Goal: Task Accomplishment & Management: Use online tool/utility

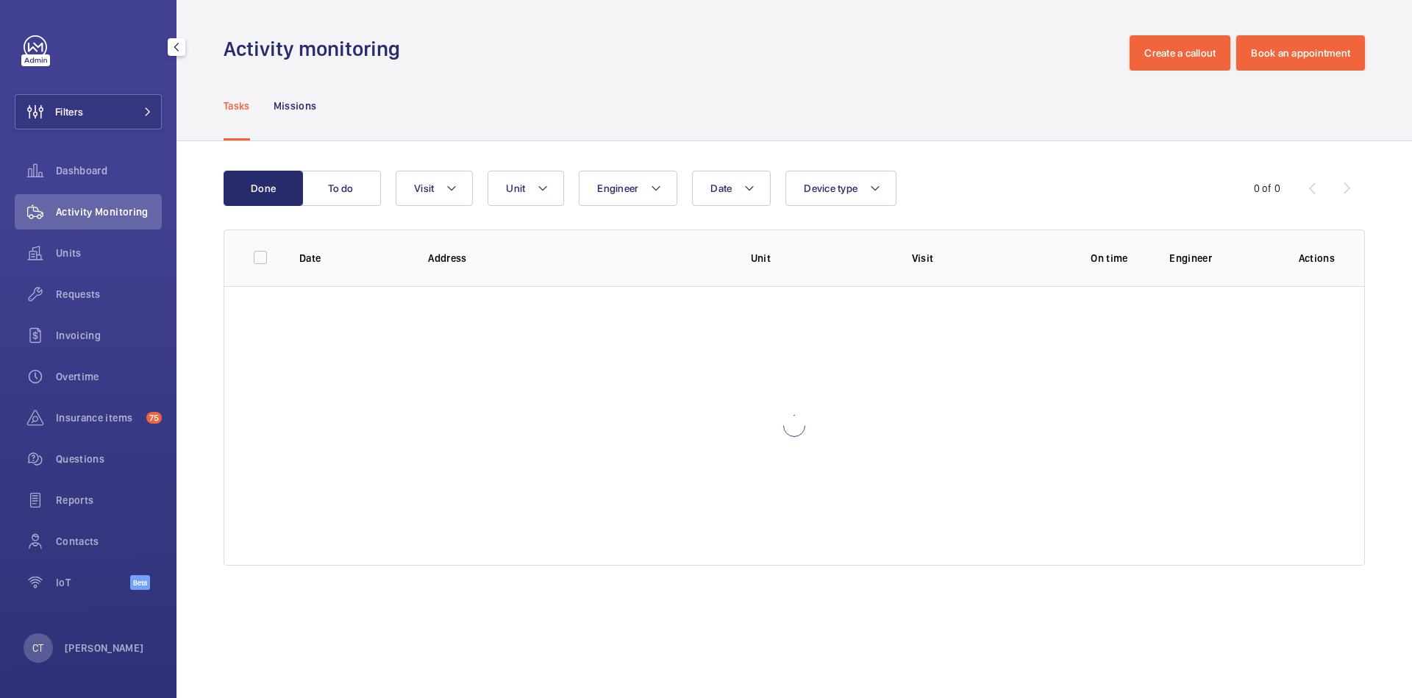
click at [88, 644] on p "[PERSON_NAME]" at bounding box center [104, 648] width 79 height 15
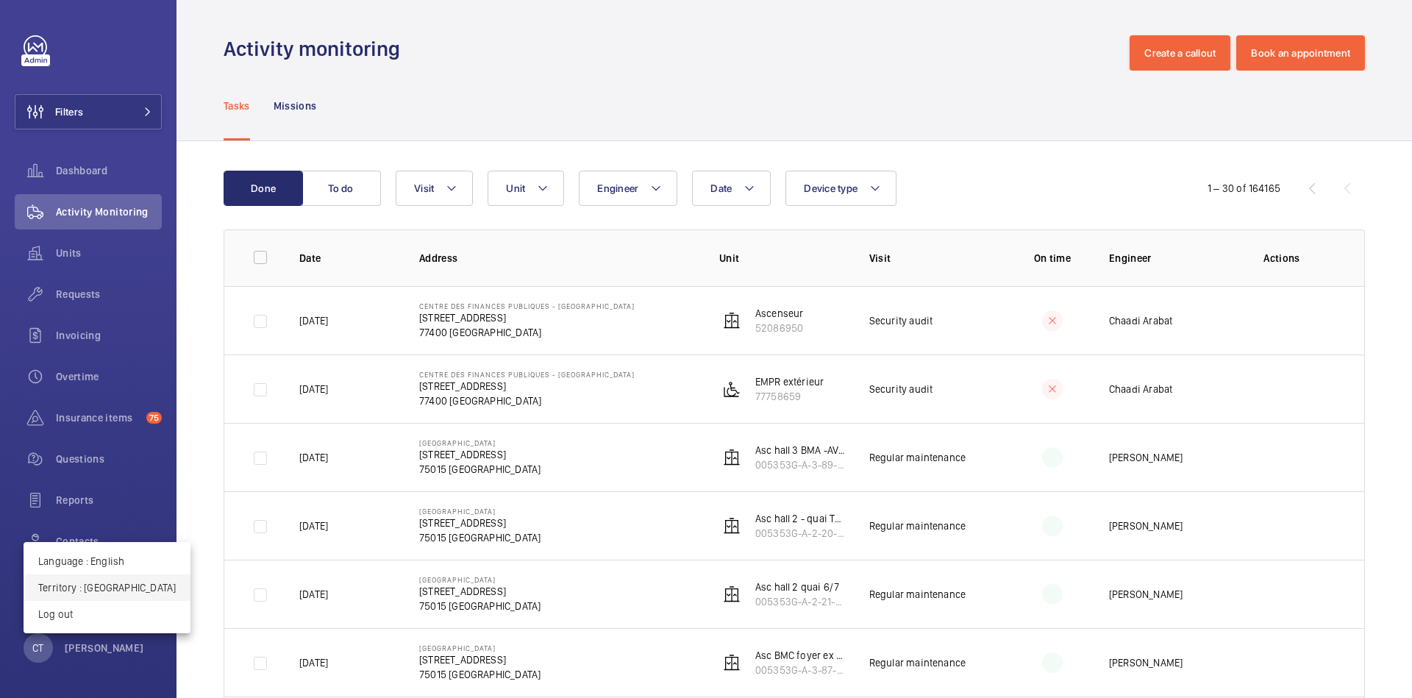
click at [119, 589] on p "Territory : France" at bounding box center [107, 587] width 138 height 15
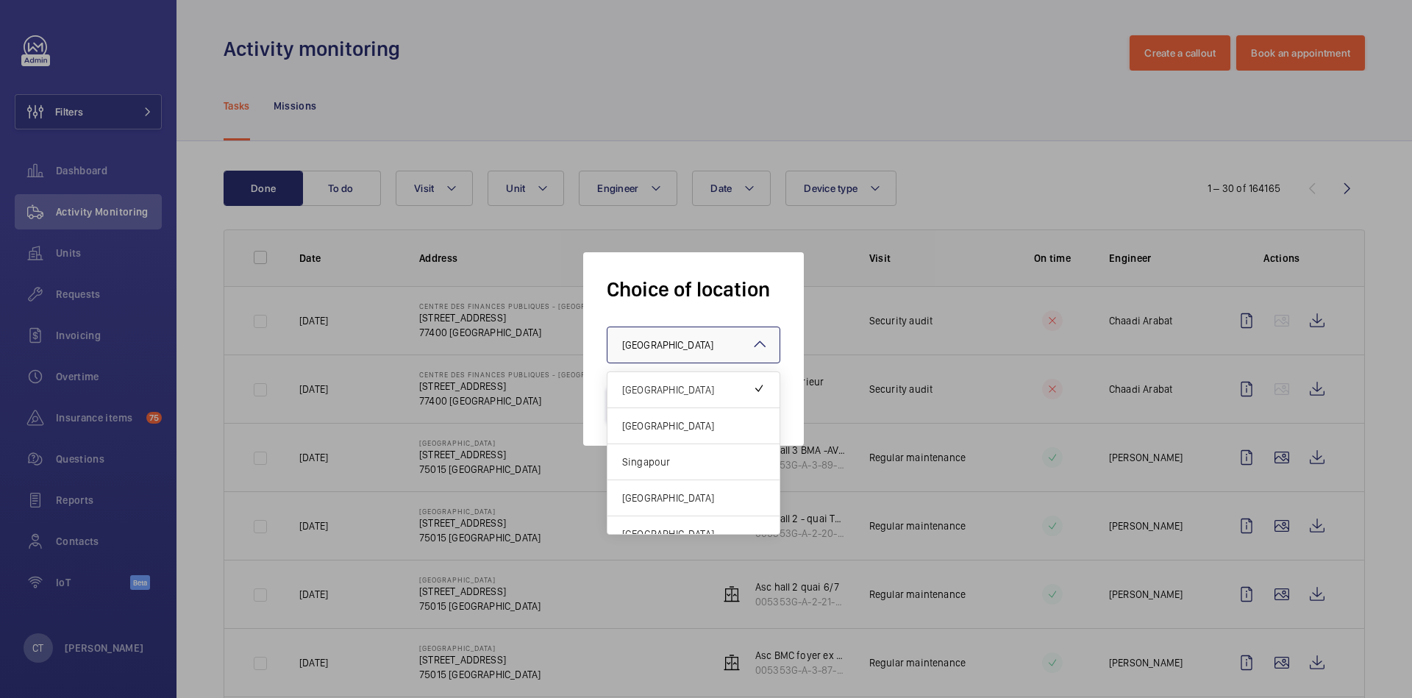
click at [662, 353] on div at bounding box center [694, 344] width 172 height 35
click at [657, 455] on span "Singapour" at bounding box center [693, 462] width 143 height 15
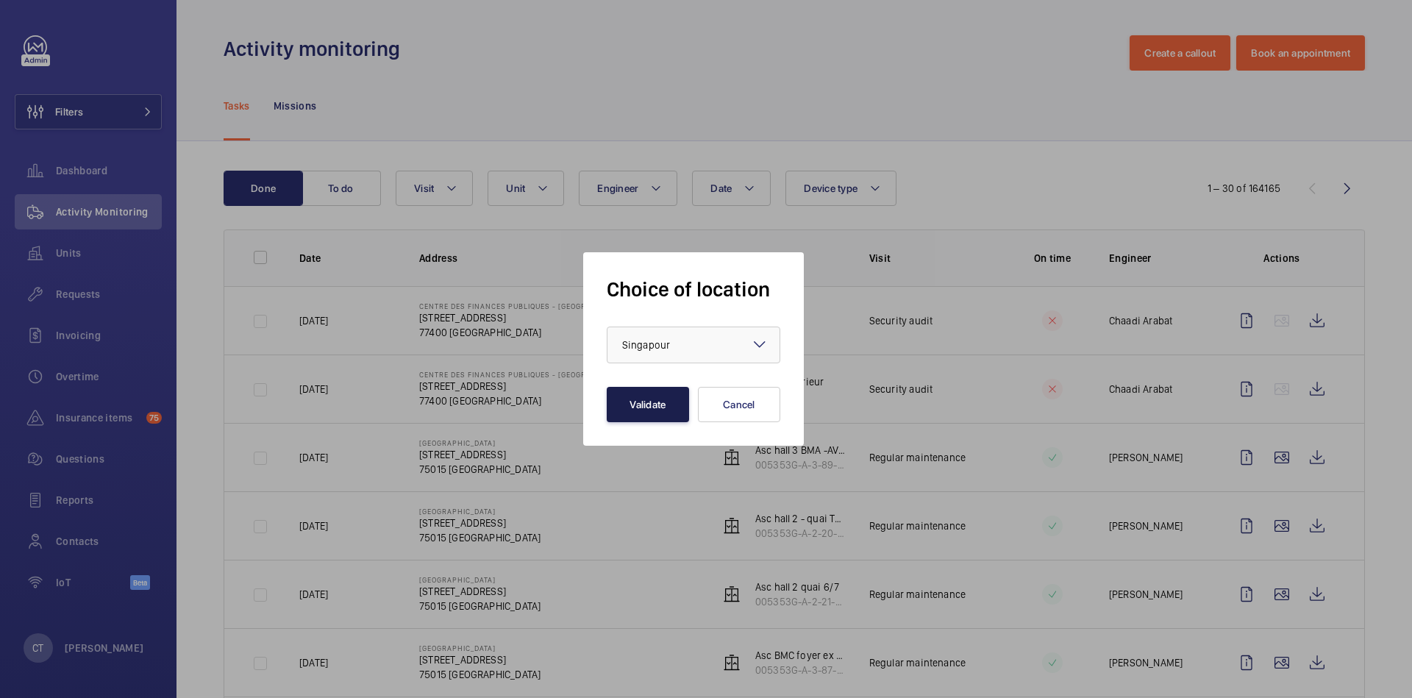
click at [655, 411] on button "Validate" at bounding box center [648, 404] width 82 height 35
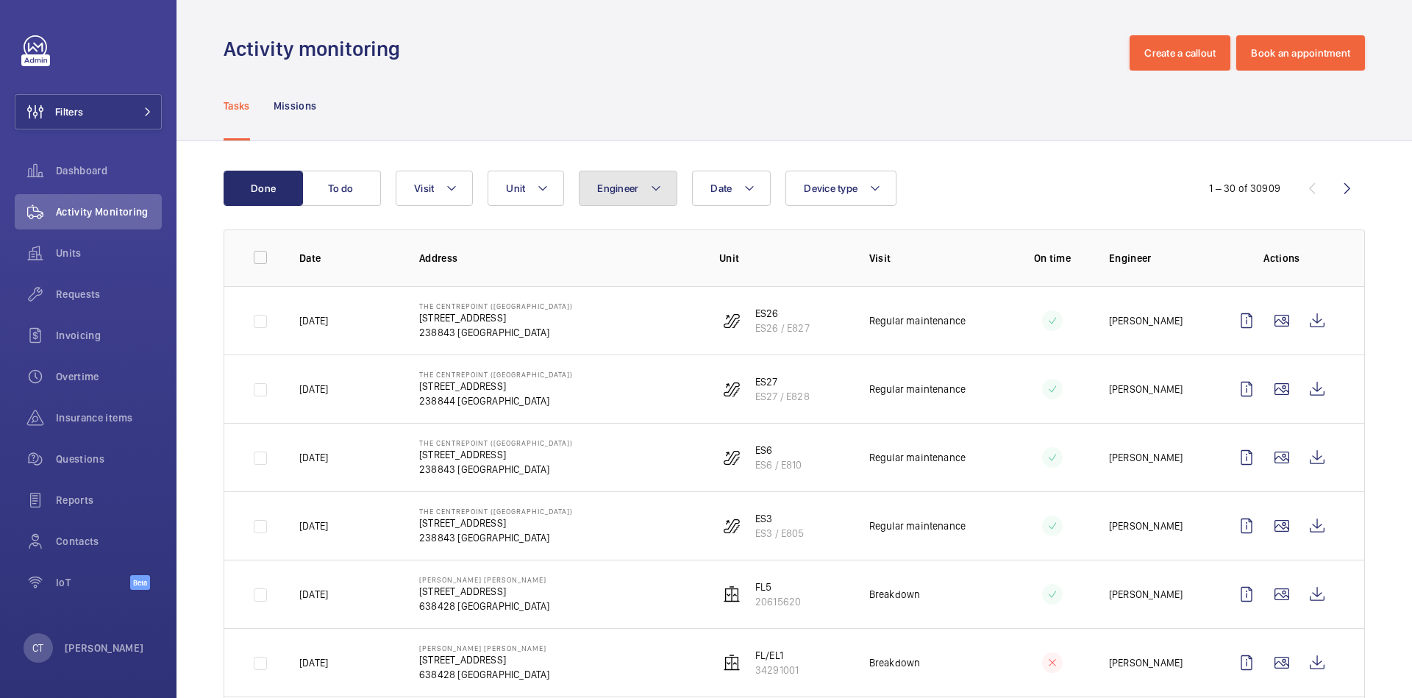
click at [641, 188] on button "Engineer" at bounding box center [628, 188] width 99 height 35
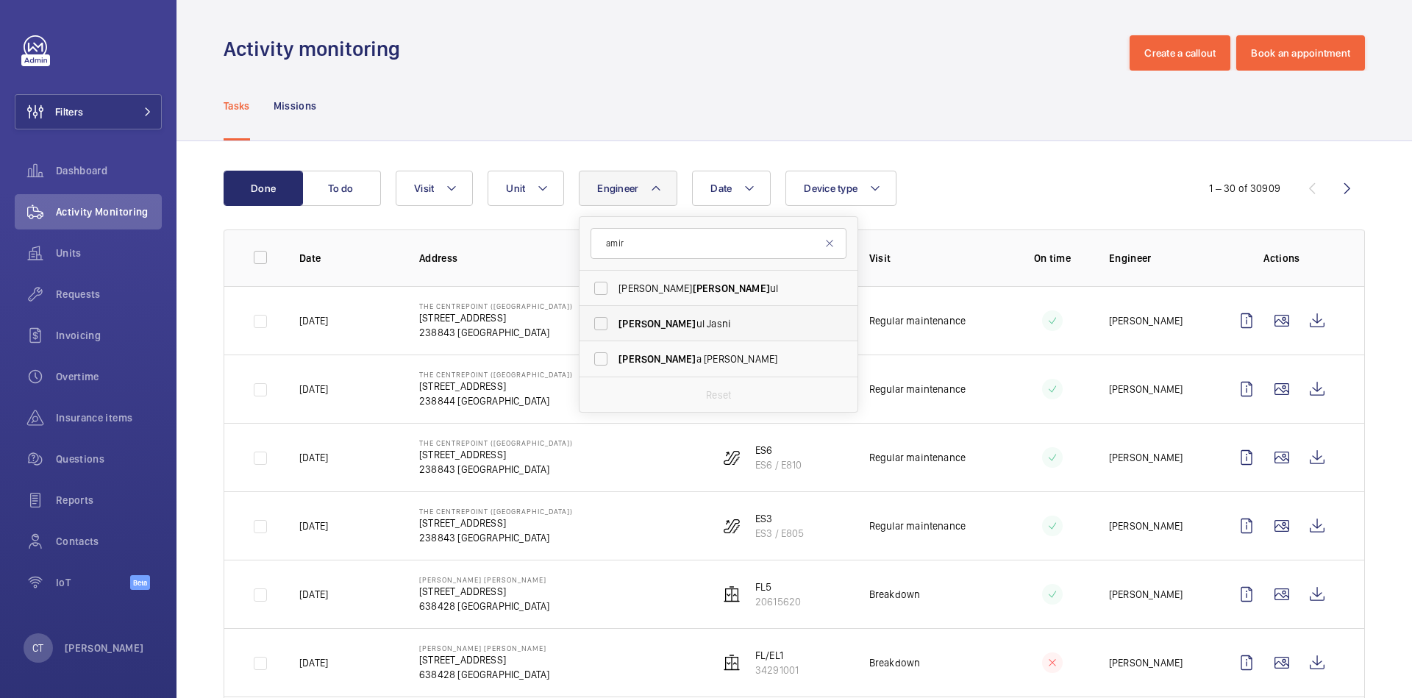
type input "amir"
click at [665, 315] on label "Amir ul Jasni" at bounding box center [708, 323] width 256 height 35
click at [616, 315] on input "Amir ul Jasni" at bounding box center [600, 323] width 29 height 29
checkbox input "true"
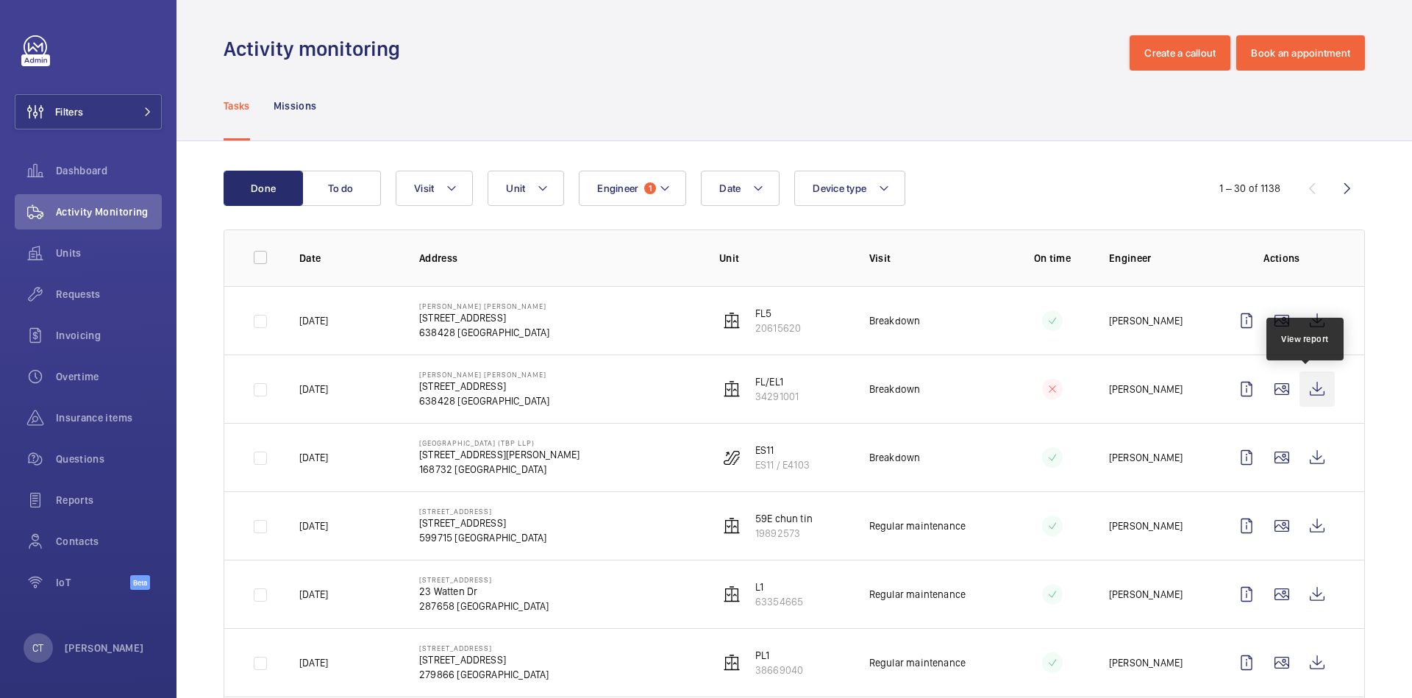
click at [1302, 387] on wm-front-icon-button at bounding box center [1317, 388] width 35 height 35
click at [101, 647] on p "[PERSON_NAME]" at bounding box center [104, 648] width 79 height 15
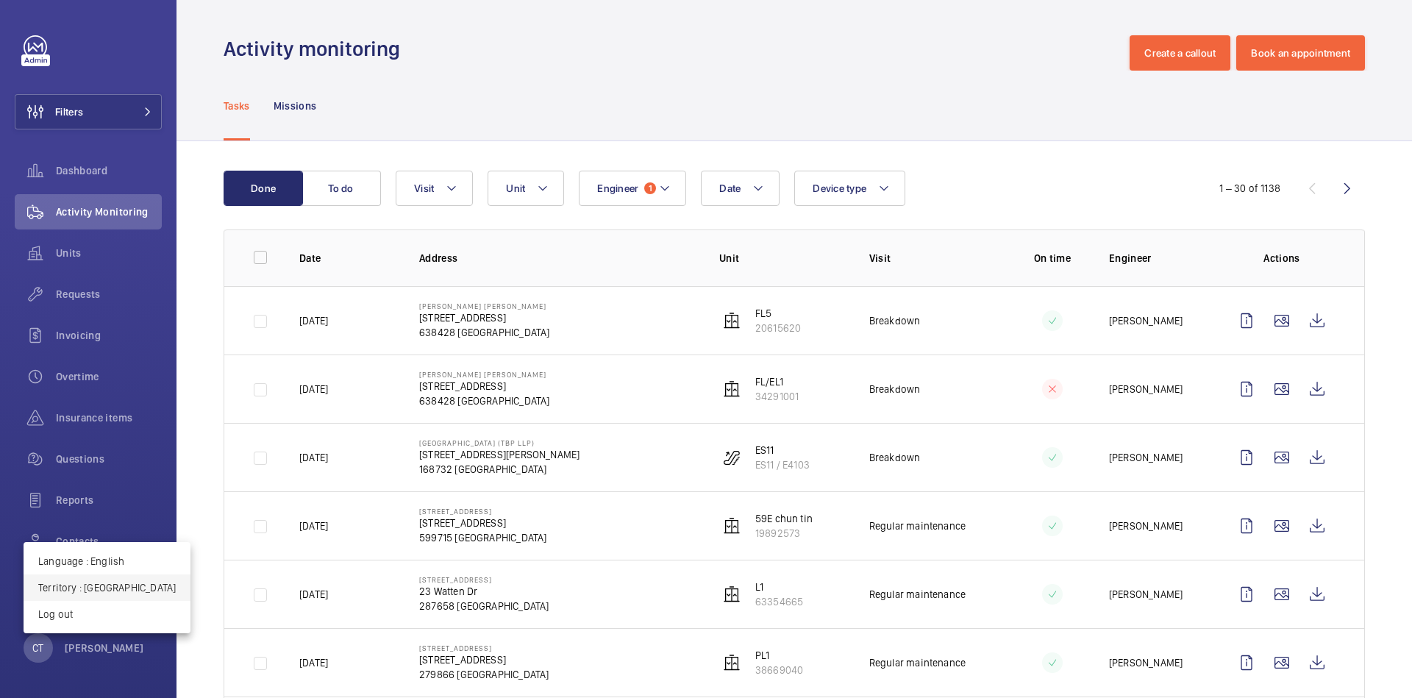
click at [112, 595] on button "Territory : Singapour" at bounding box center [107, 588] width 167 height 26
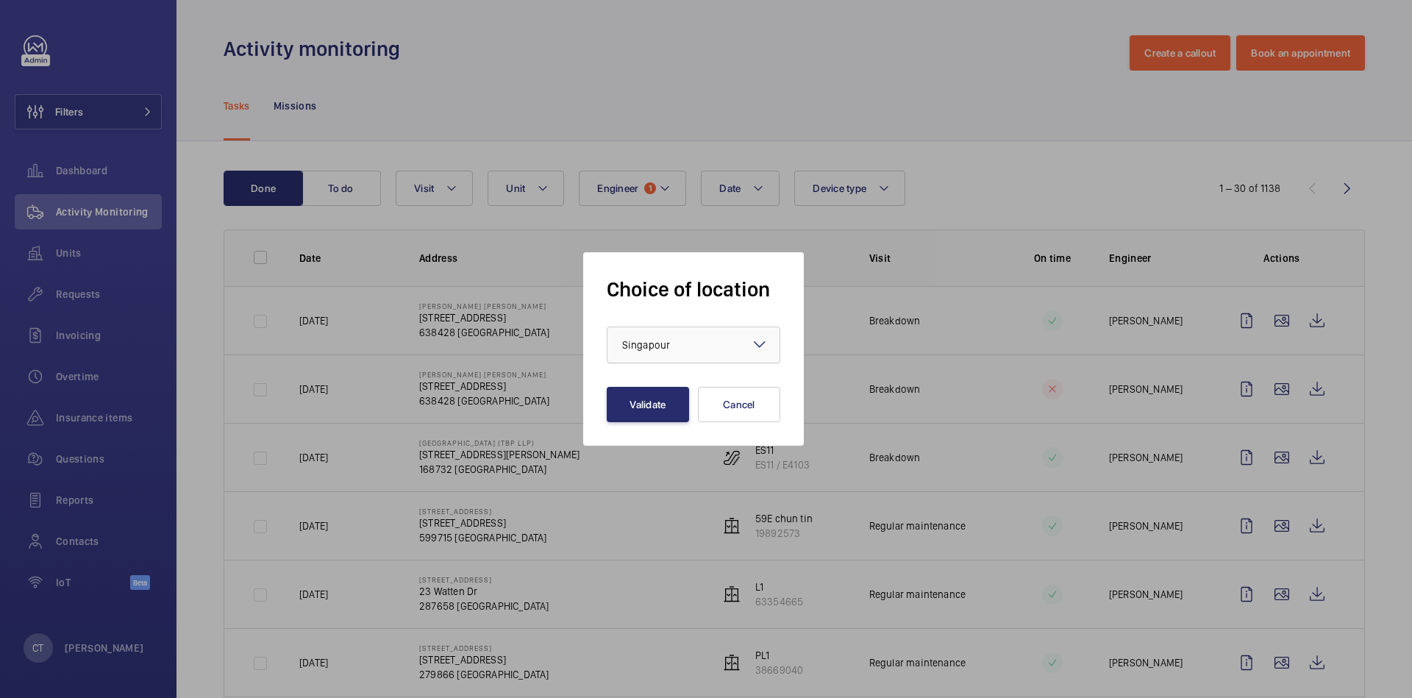
click at [703, 346] on div "× Singapour" at bounding box center [664, 345] width 85 height 15
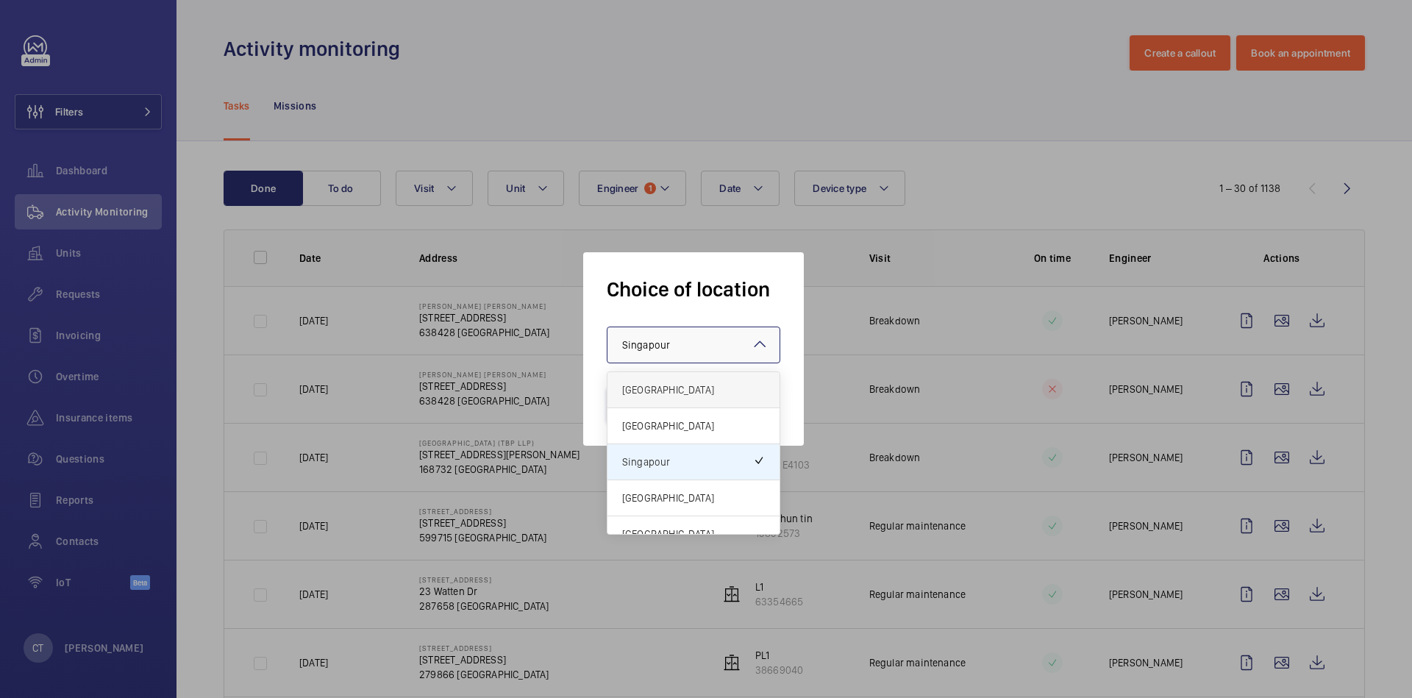
click at [693, 384] on span "[GEOGRAPHIC_DATA]" at bounding box center [693, 390] width 143 height 15
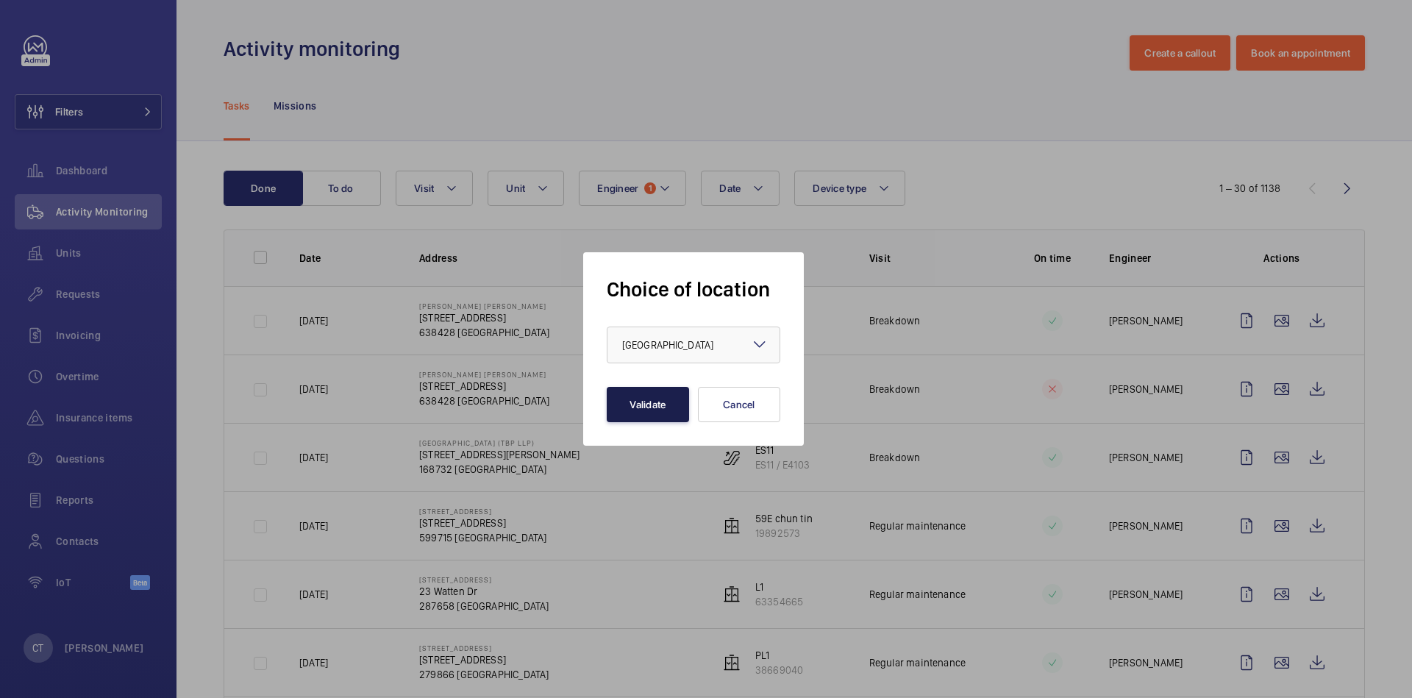
click at [664, 408] on button "Validate" at bounding box center [648, 404] width 82 height 35
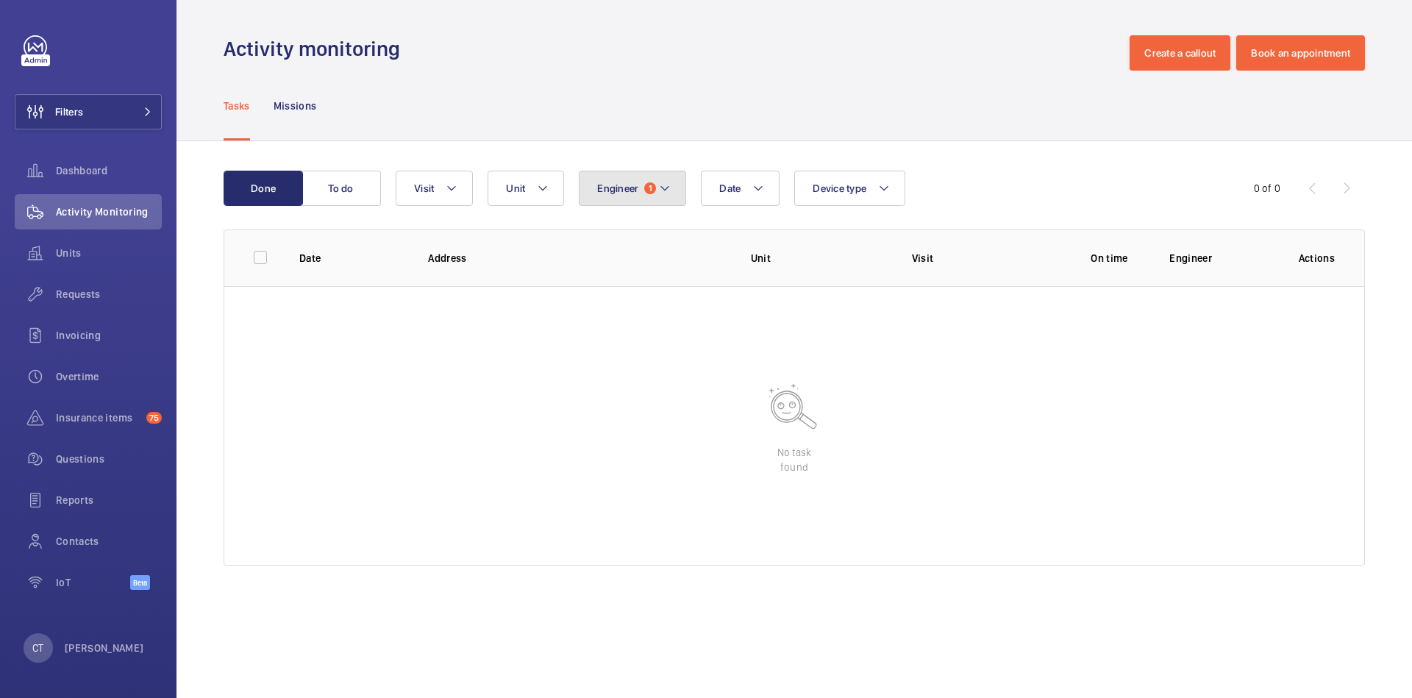
click at [611, 177] on button "Engineer 1" at bounding box center [632, 188] width 107 height 35
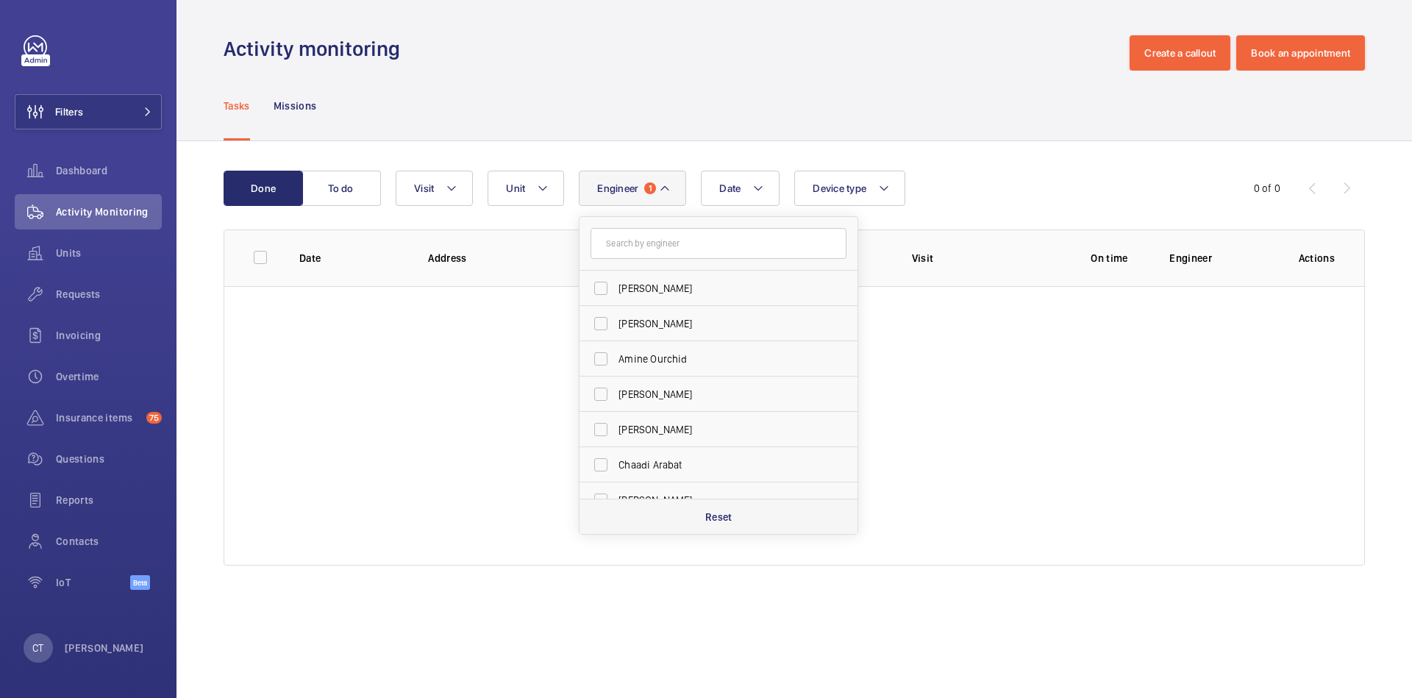
click at [704, 520] on div "Reset" at bounding box center [719, 516] width 278 height 35
click at [679, 240] on input "text" at bounding box center [719, 243] width 256 height 31
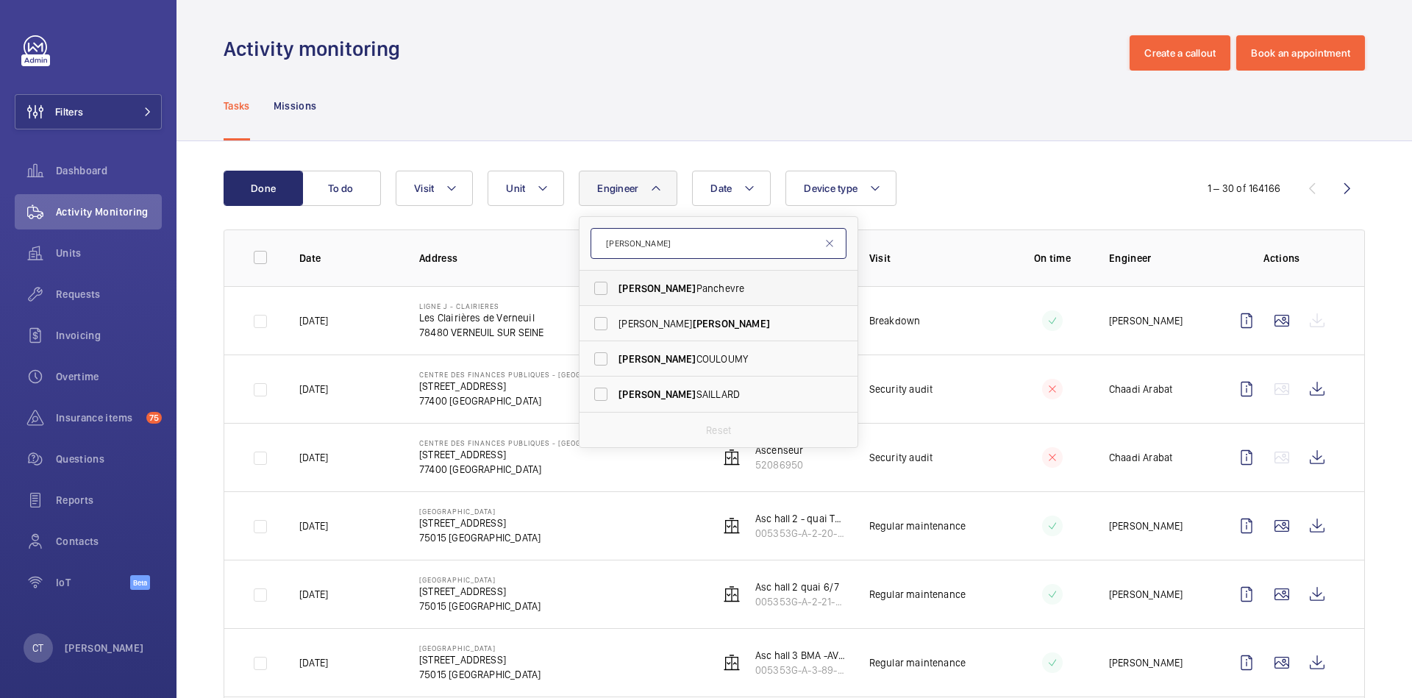
type input "[PERSON_NAME]"
click at [651, 282] on span "[PERSON_NAME]" at bounding box center [720, 288] width 202 height 15
click at [616, 282] on input "[PERSON_NAME]" at bounding box center [600, 288] width 29 height 29
checkbox input "true"
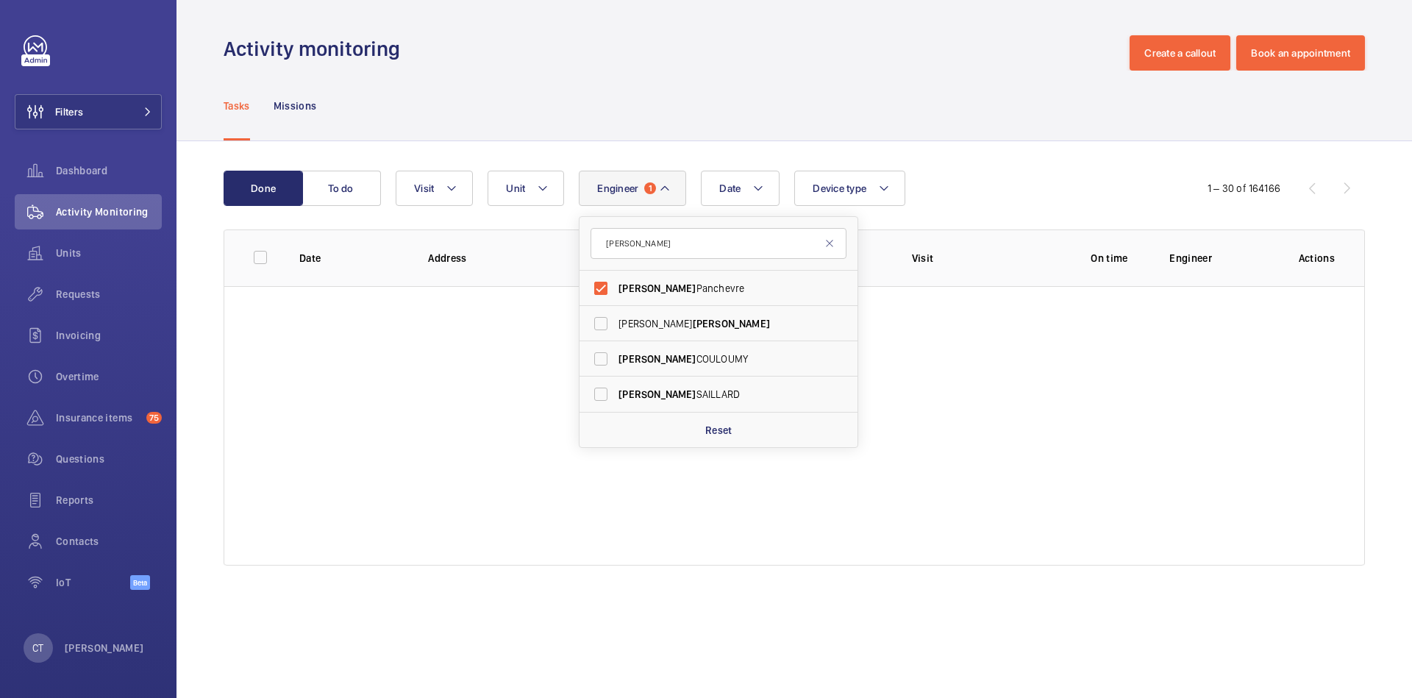
click at [1057, 190] on div "Date Engineer 1 [PERSON_NAME] [PERSON_NAME] [PERSON_NAME] Reset Unit Device typ…" at bounding box center [790, 188] width 789 height 35
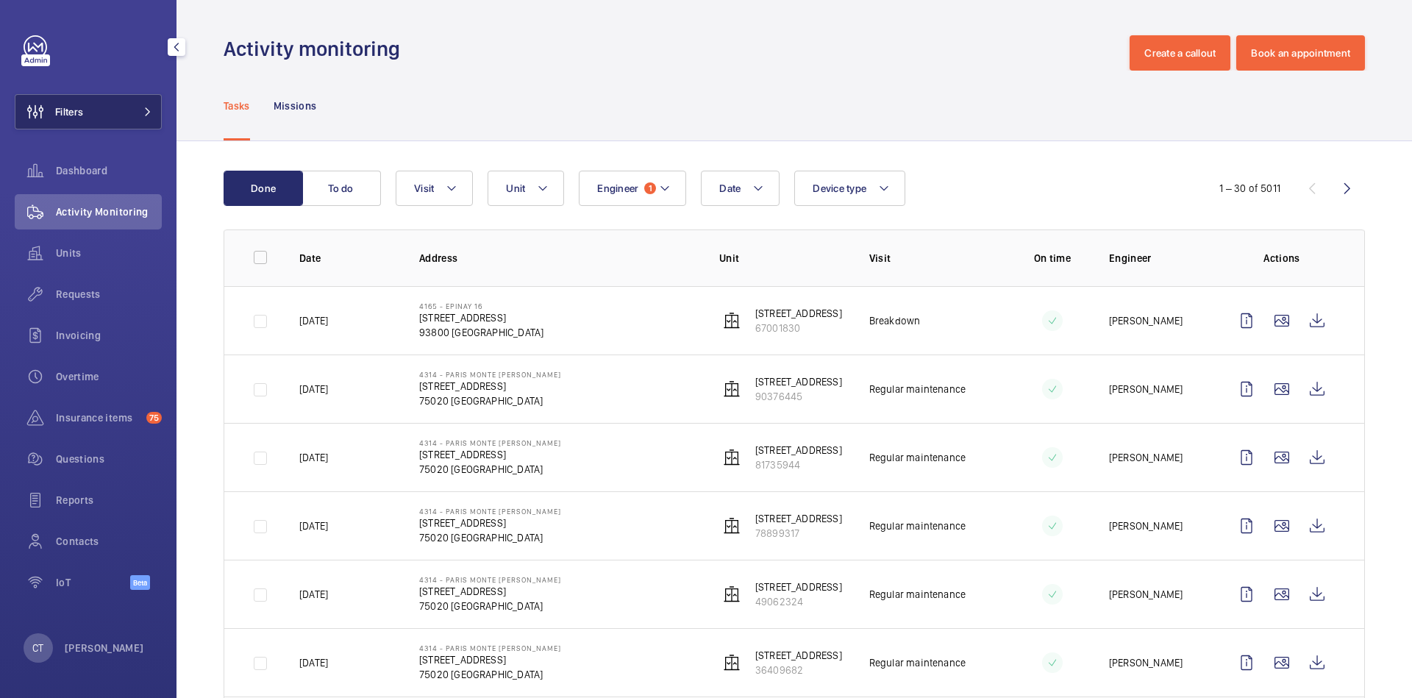
click at [129, 103] on button "Filters" at bounding box center [88, 111] width 147 height 35
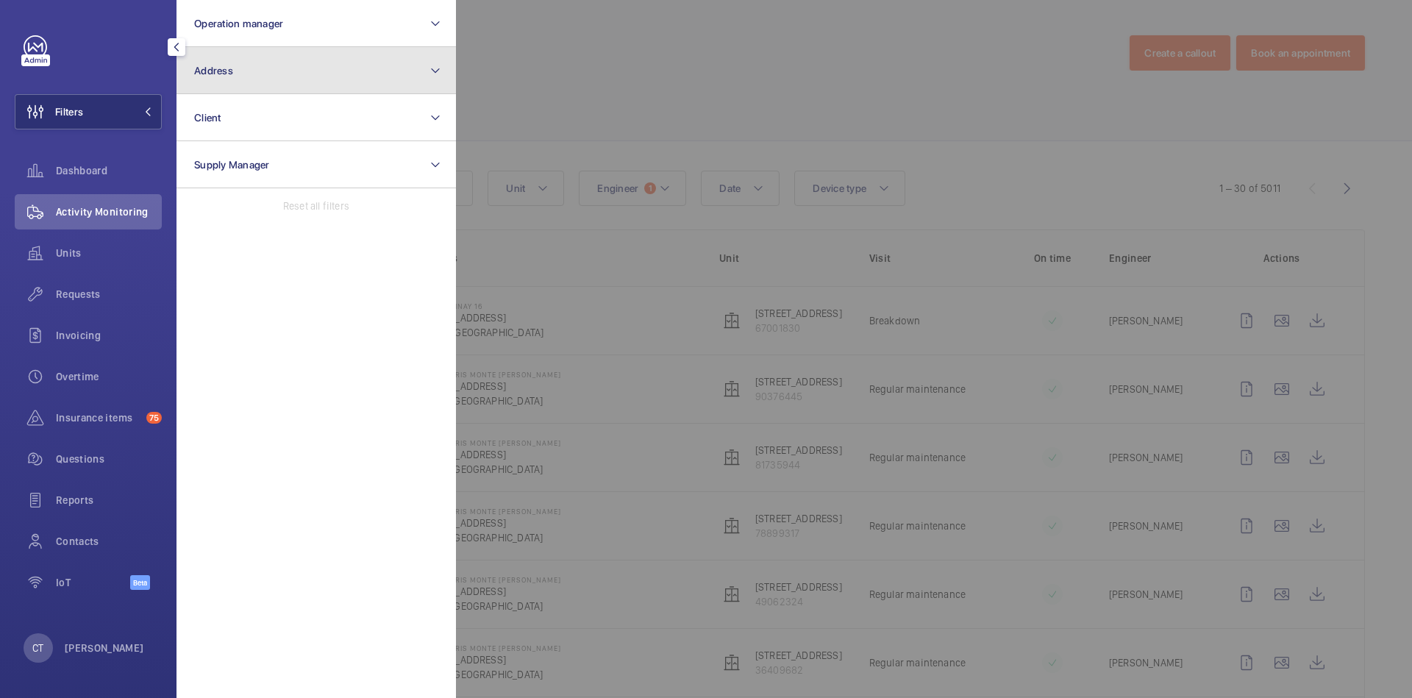
click at [299, 77] on button "Address" at bounding box center [317, 70] width 280 height 47
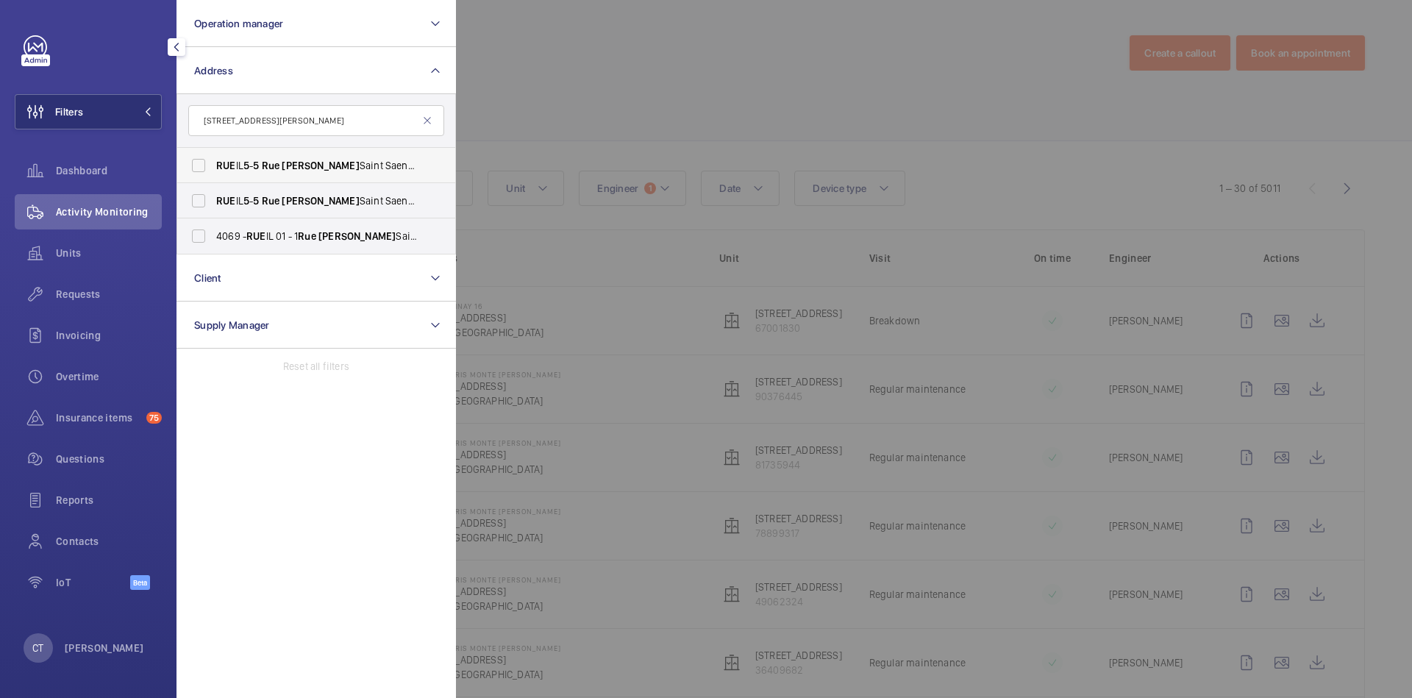
type input "[STREET_ADDRESS][PERSON_NAME]"
click at [277, 156] on label "RUE IL [STREET_ADDRESS][PERSON_NAME]-MALMAISON 92 5 00" at bounding box center [305, 165] width 256 height 35
click at [213, 156] on input "RUE IL [STREET_ADDRESS][PERSON_NAME]-MALMAISON 92 5 00" at bounding box center [198, 165] width 29 height 29
checkbox input "true"
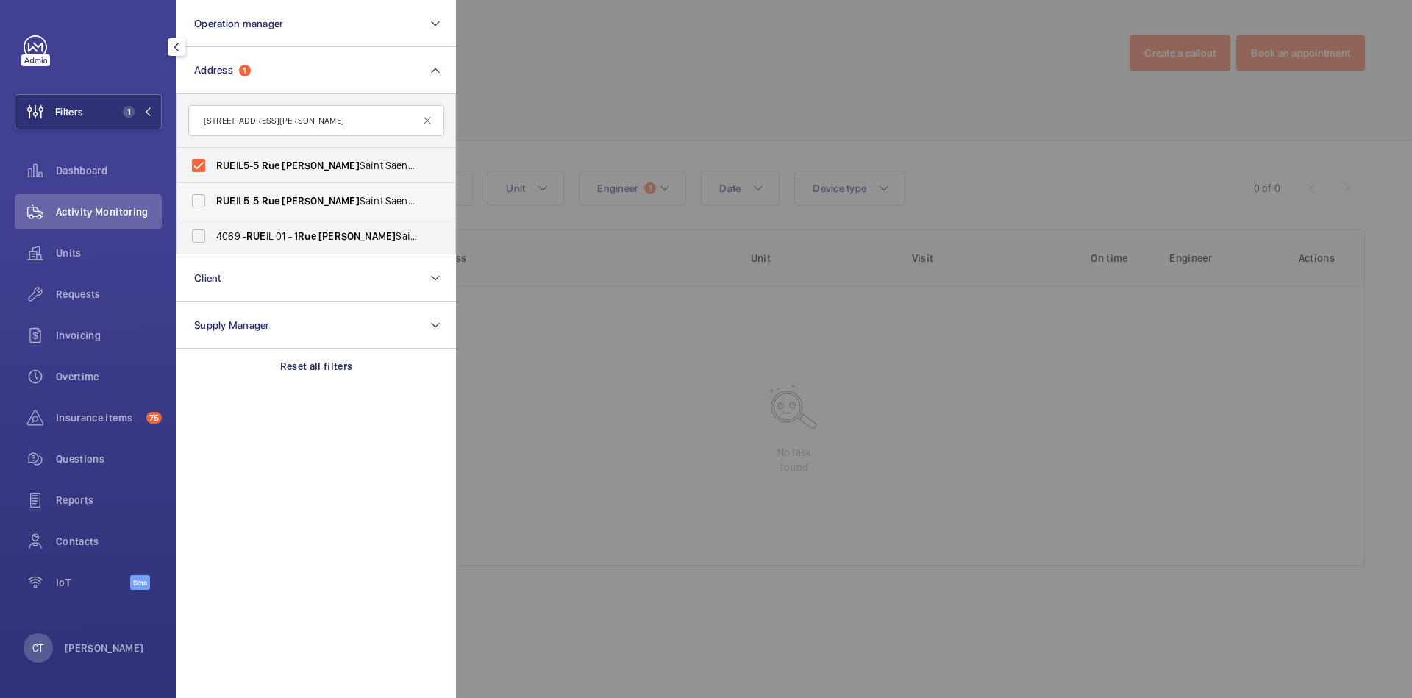
click at [277, 204] on span "Rue" at bounding box center [271, 201] width 18 height 12
click at [213, 204] on input "RUE IL [STREET_ADDRESS][PERSON_NAME]-MALMAISON 92 5 00" at bounding box center [198, 200] width 29 height 29
checkbox input "true"
click at [657, 225] on div at bounding box center [1162, 349] width 1412 height 698
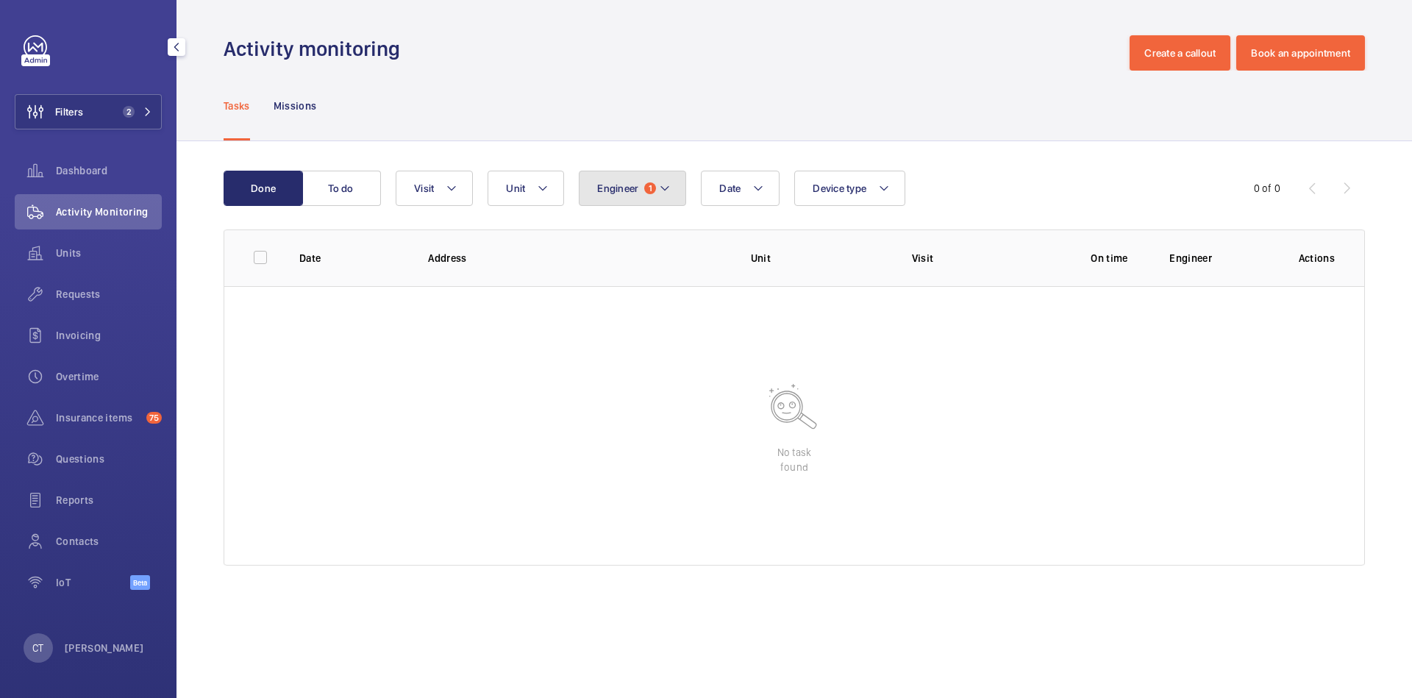
click at [654, 182] on button "Engineer 1" at bounding box center [632, 188] width 107 height 35
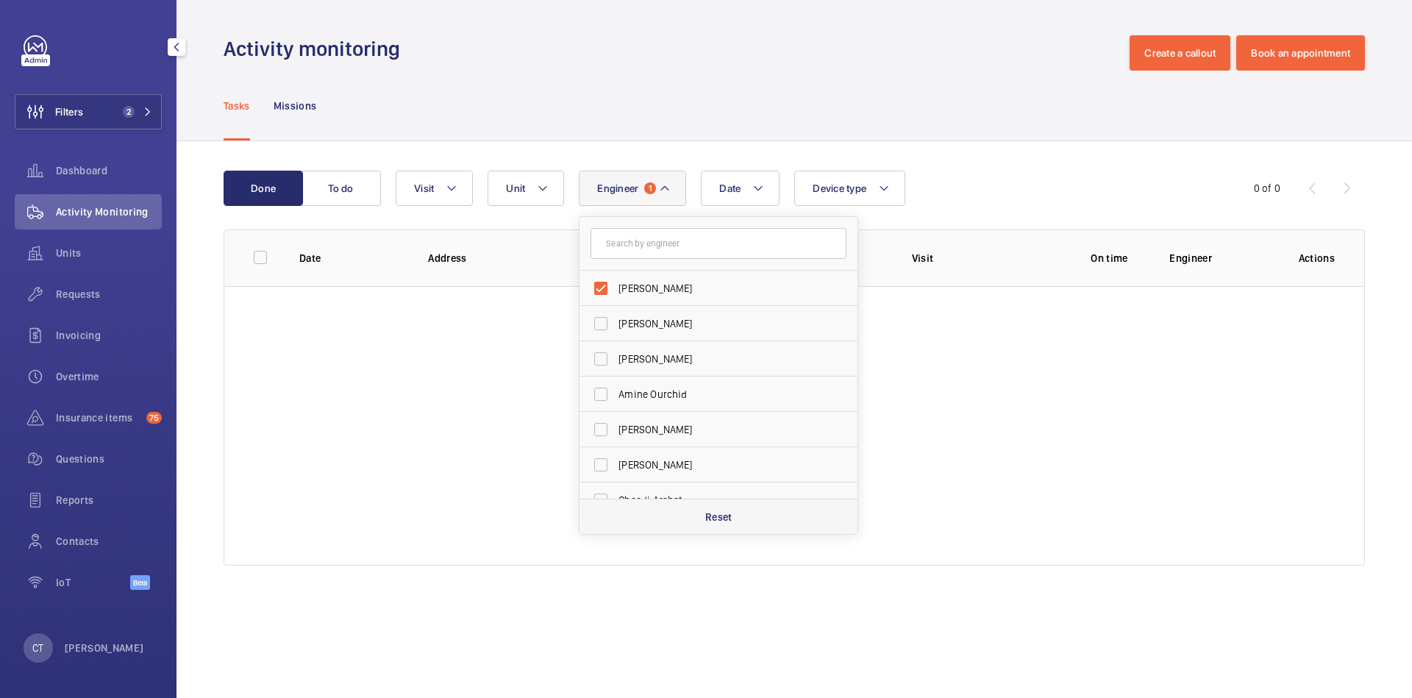
click at [691, 505] on div "Reset" at bounding box center [719, 516] width 278 height 35
click at [593, 158] on div "Done To do Date Engineer [PERSON_NAME] [PERSON_NAME] Ourchid [PERSON_NAME] [PER…" at bounding box center [795, 371] width 1236 height 460
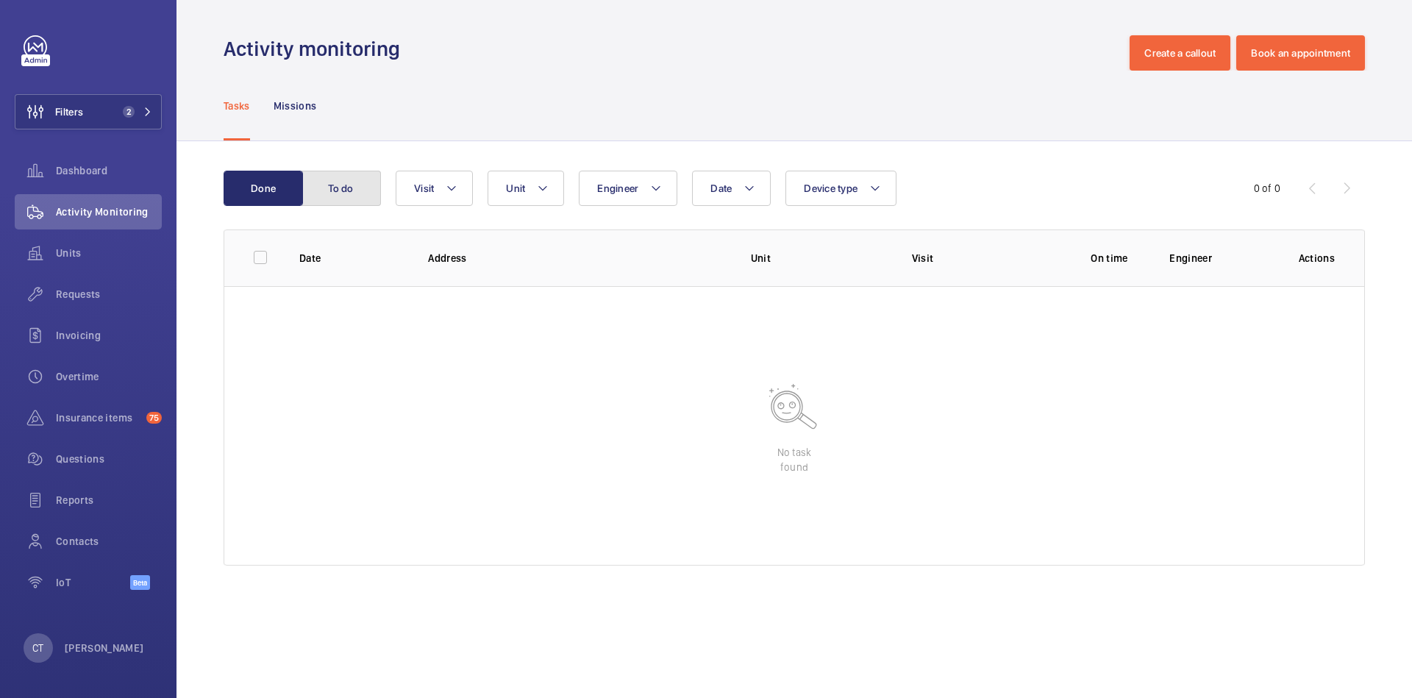
click at [351, 180] on button "To do" at bounding box center [341, 188] width 79 height 35
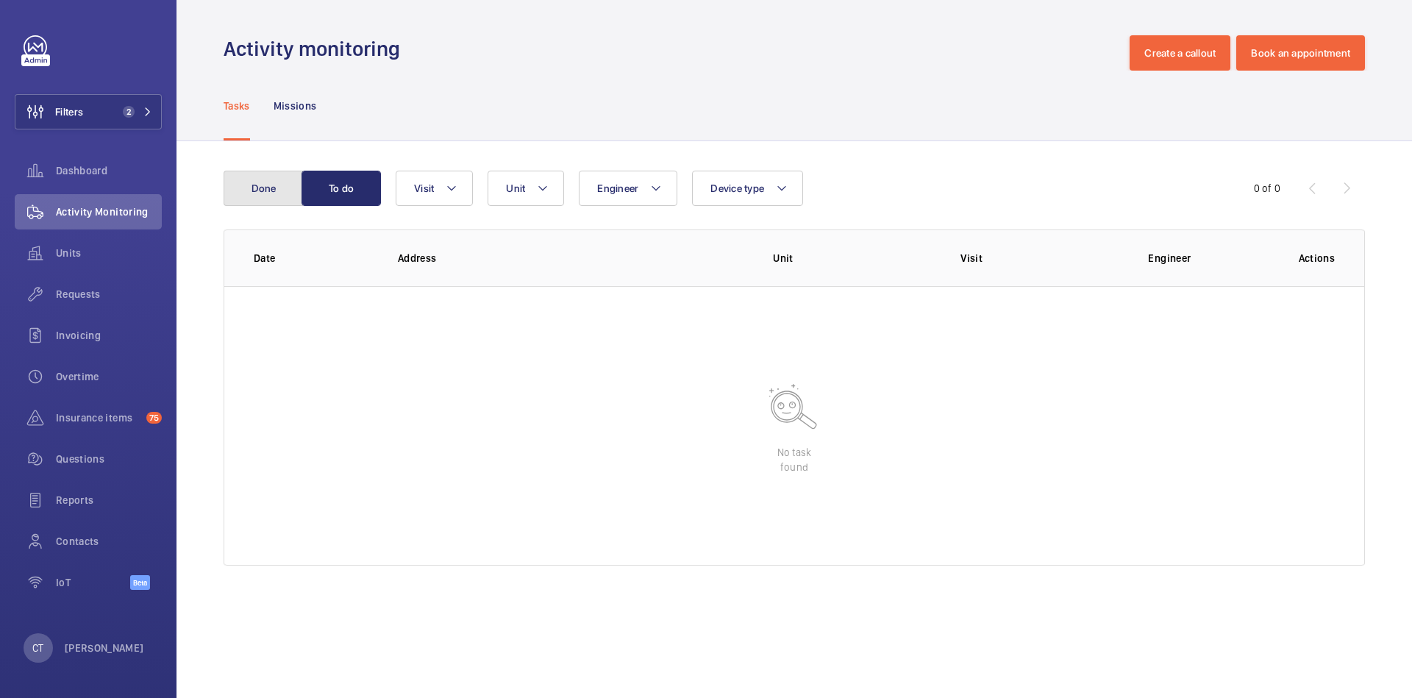
click at [274, 176] on button "Done" at bounding box center [263, 188] width 79 height 35
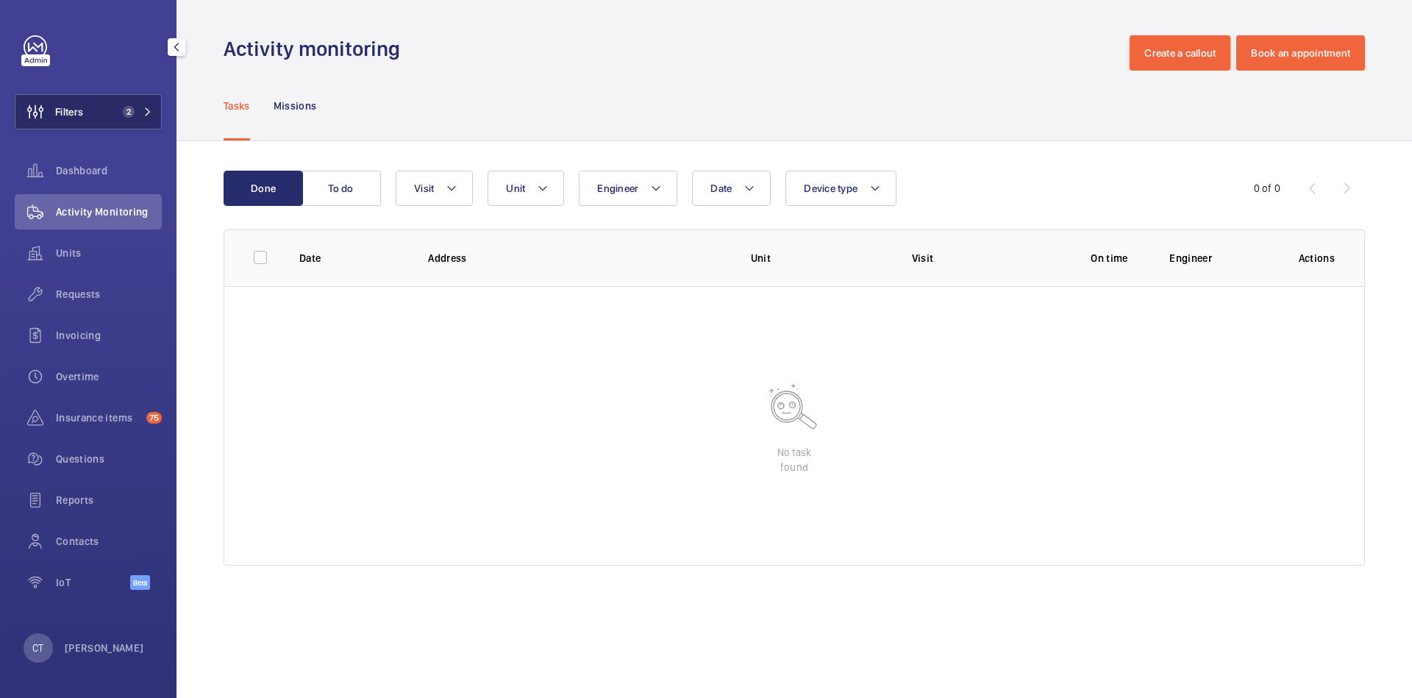
click at [109, 119] on button "Filters 2" at bounding box center [88, 111] width 147 height 35
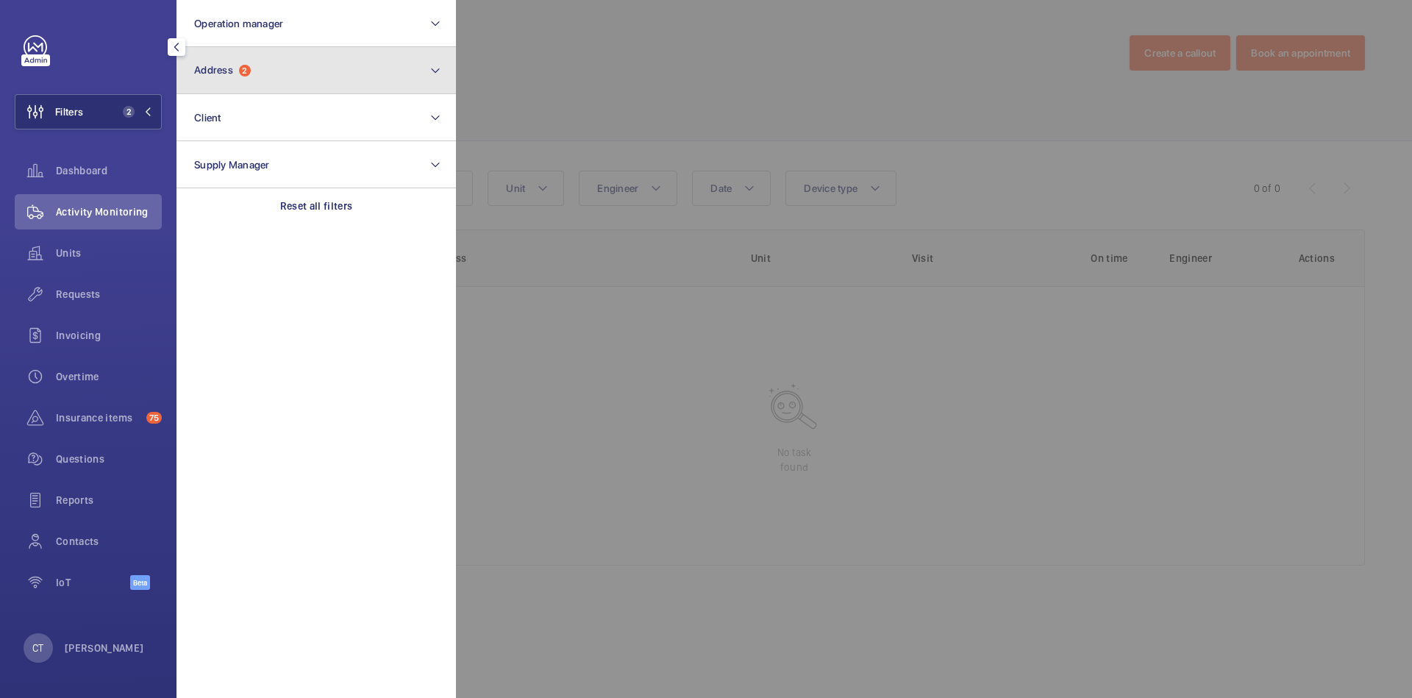
click at [365, 92] on button "Address 2" at bounding box center [317, 70] width 280 height 47
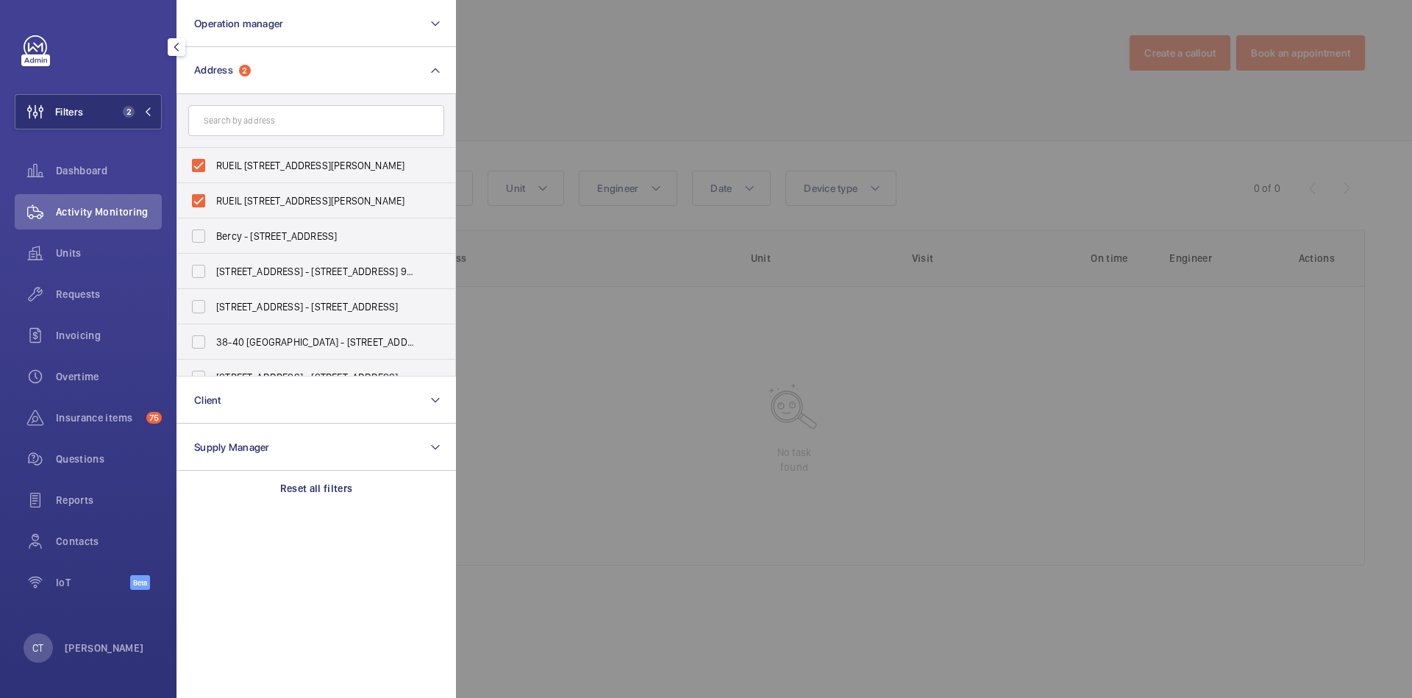
click at [572, 118] on div at bounding box center [1162, 349] width 1412 height 698
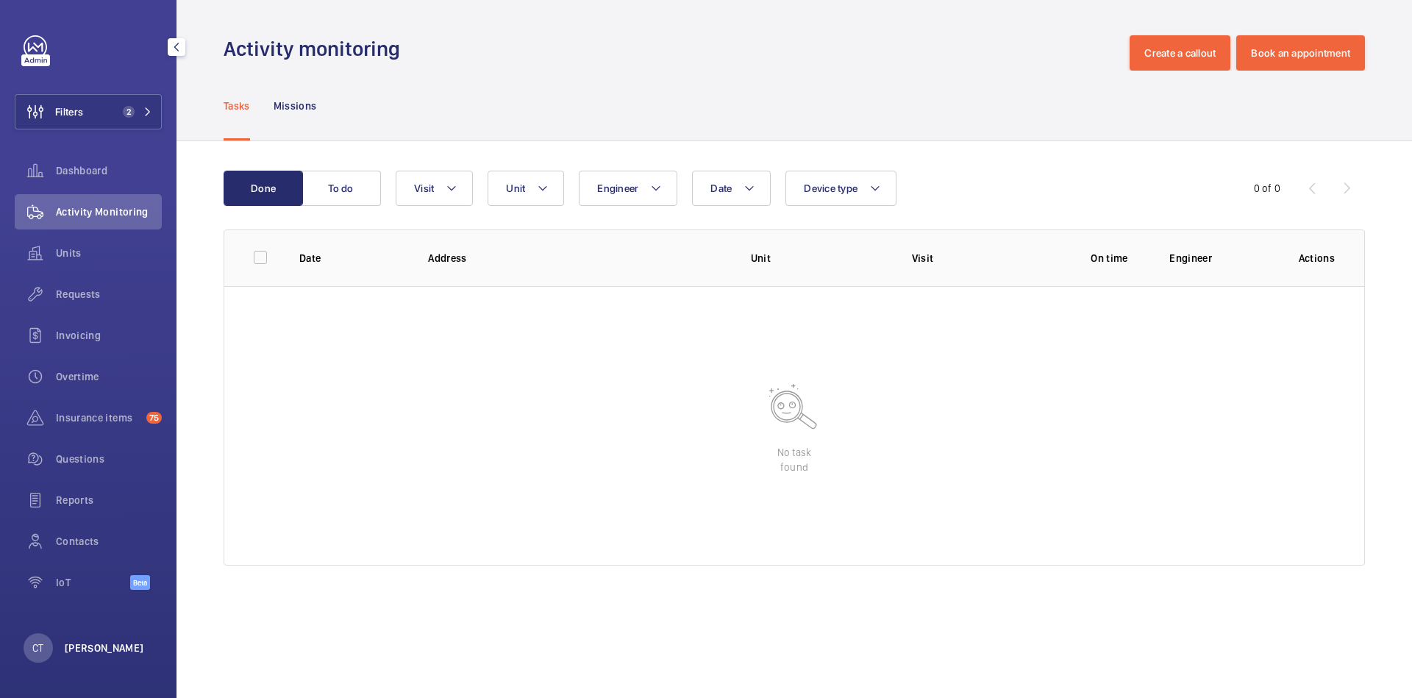
click at [72, 650] on p "[PERSON_NAME]" at bounding box center [104, 648] width 79 height 15
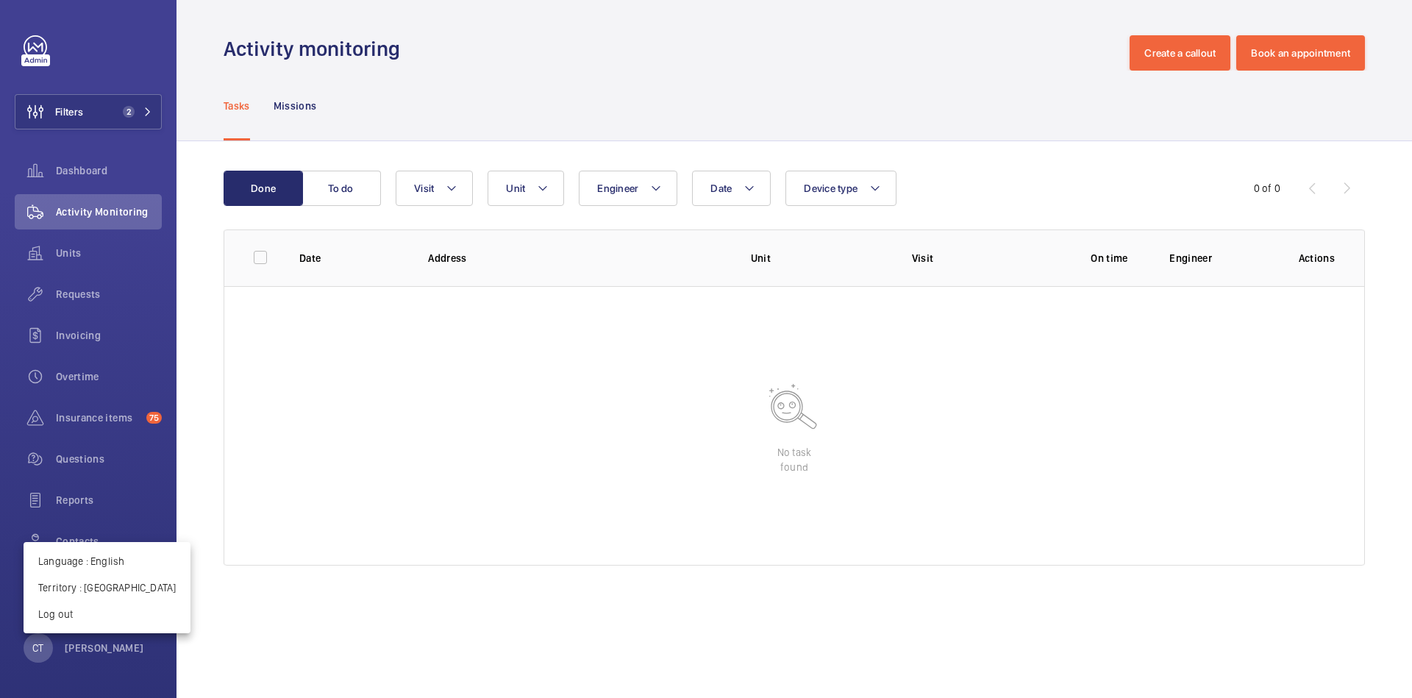
click at [512, 441] on div at bounding box center [706, 349] width 1412 height 698
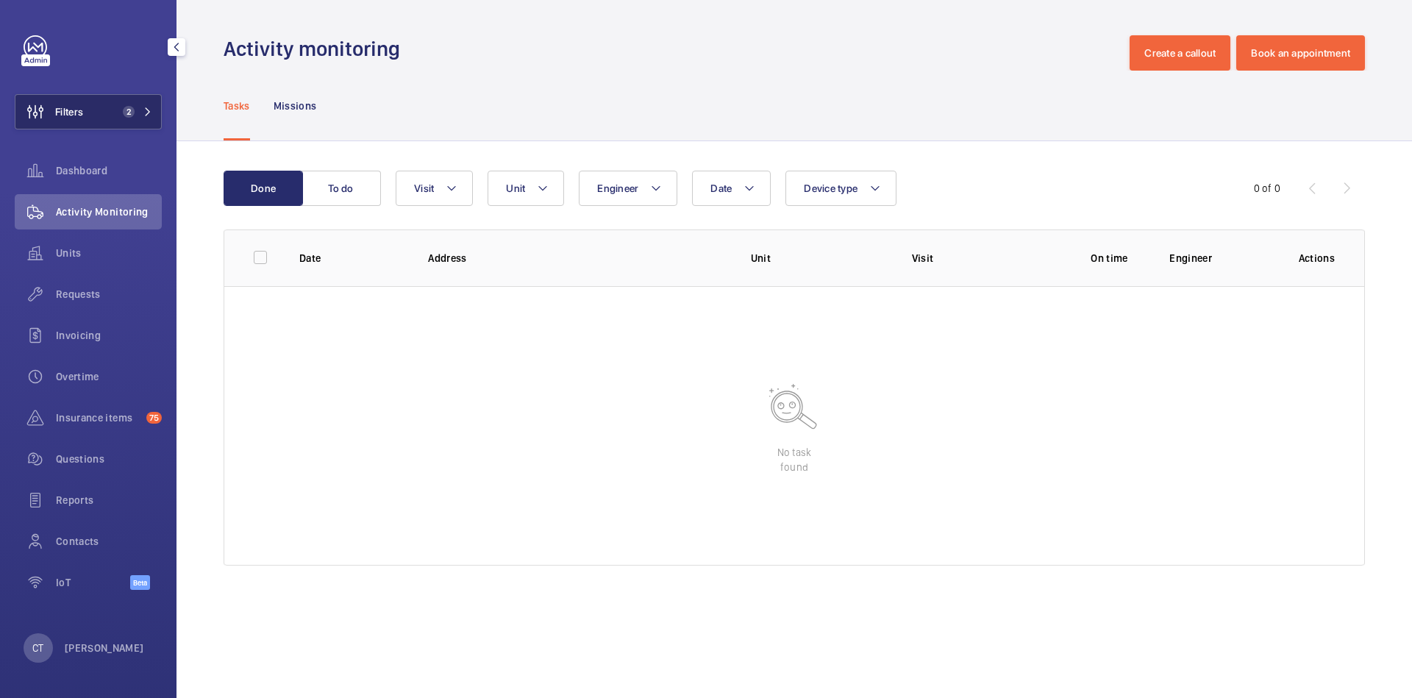
click at [124, 111] on span "2" at bounding box center [129, 112] width 12 height 12
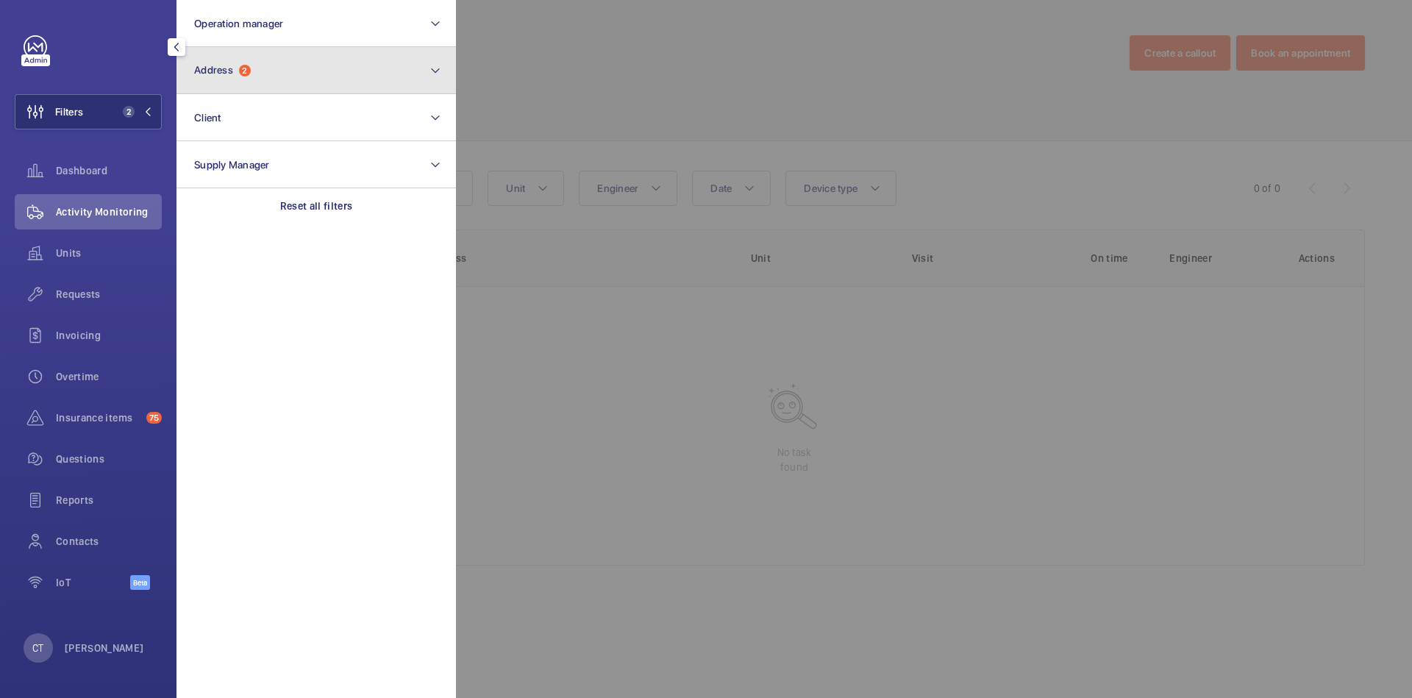
click at [326, 82] on button "Address 2" at bounding box center [317, 70] width 280 height 47
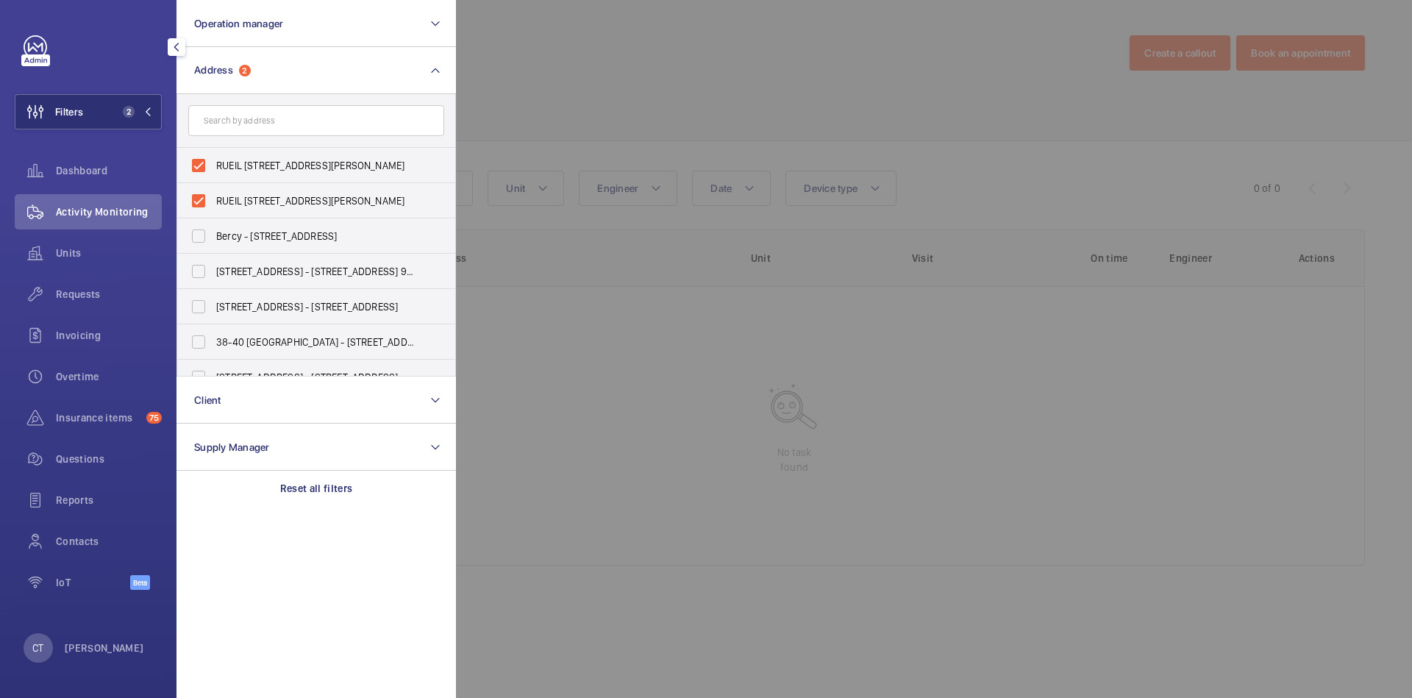
click at [602, 115] on div at bounding box center [1162, 349] width 1412 height 698
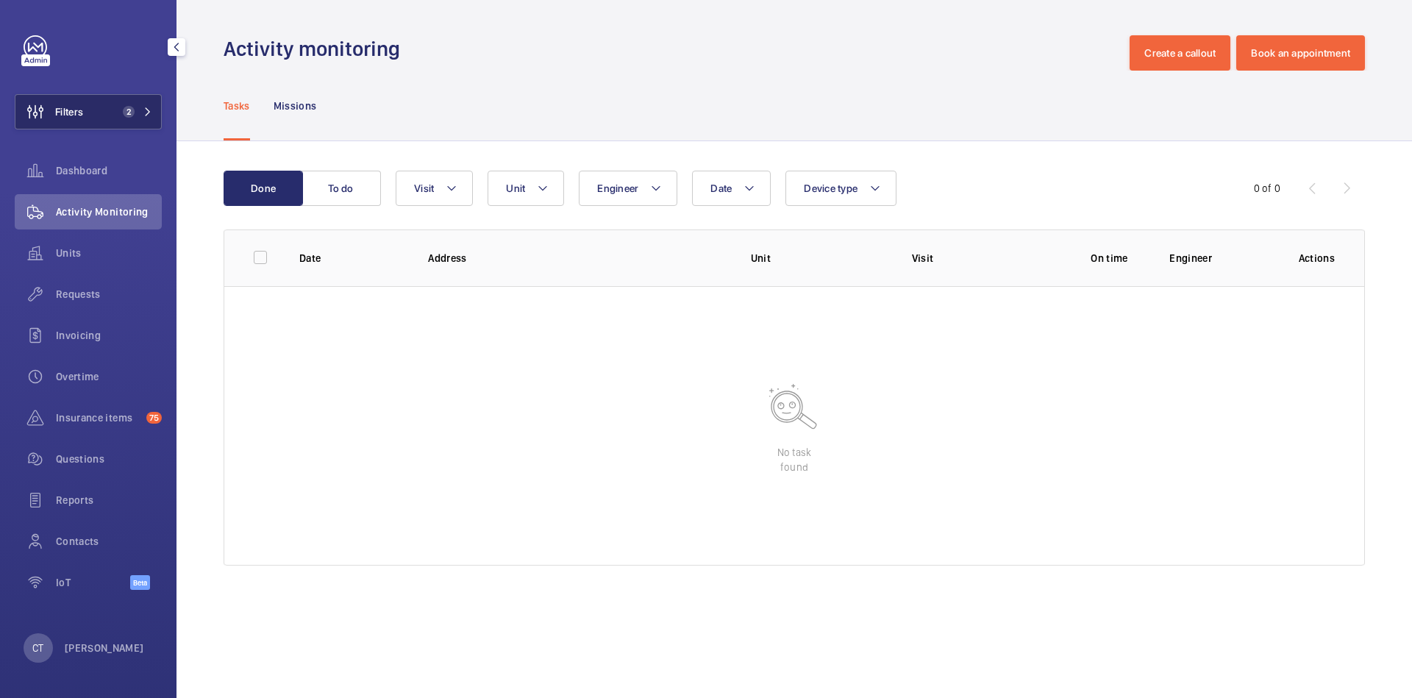
click at [131, 104] on button "Filters 2" at bounding box center [88, 111] width 147 height 35
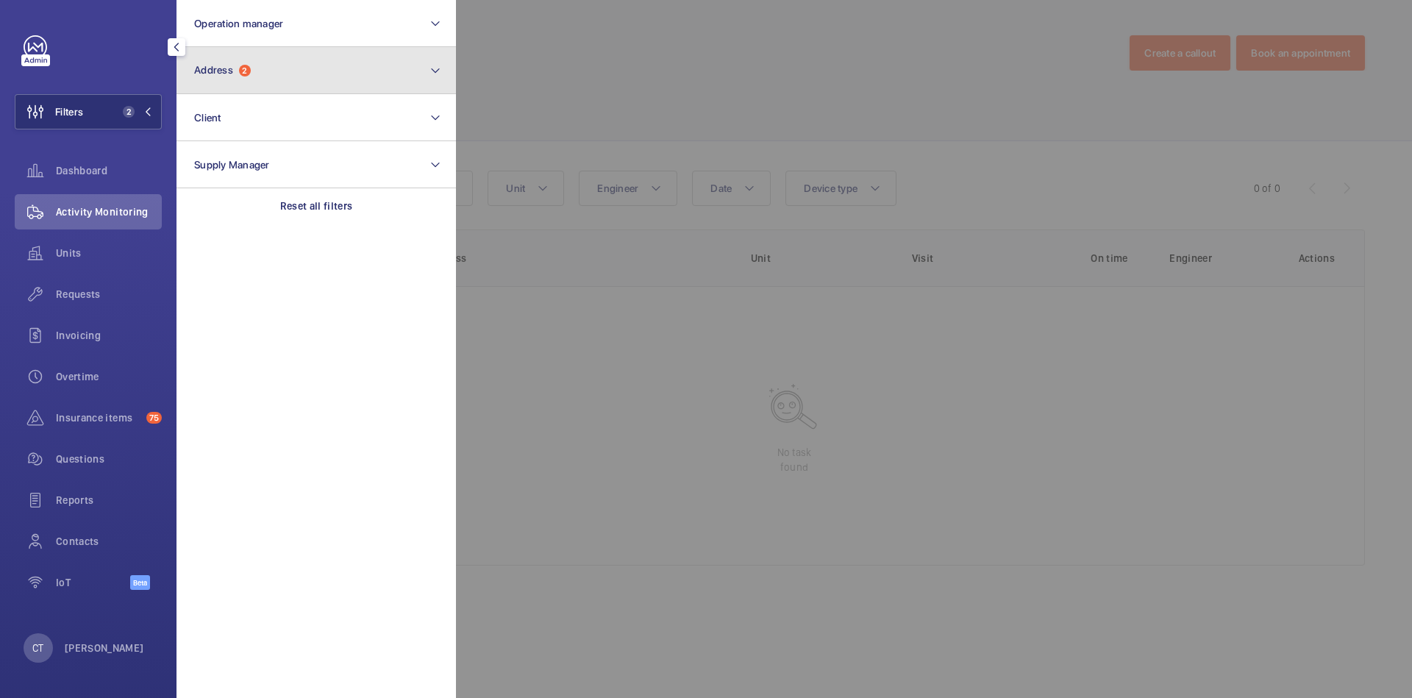
click at [300, 68] on button "Address 2" at bounding box center [317, 70] width 280 height 47
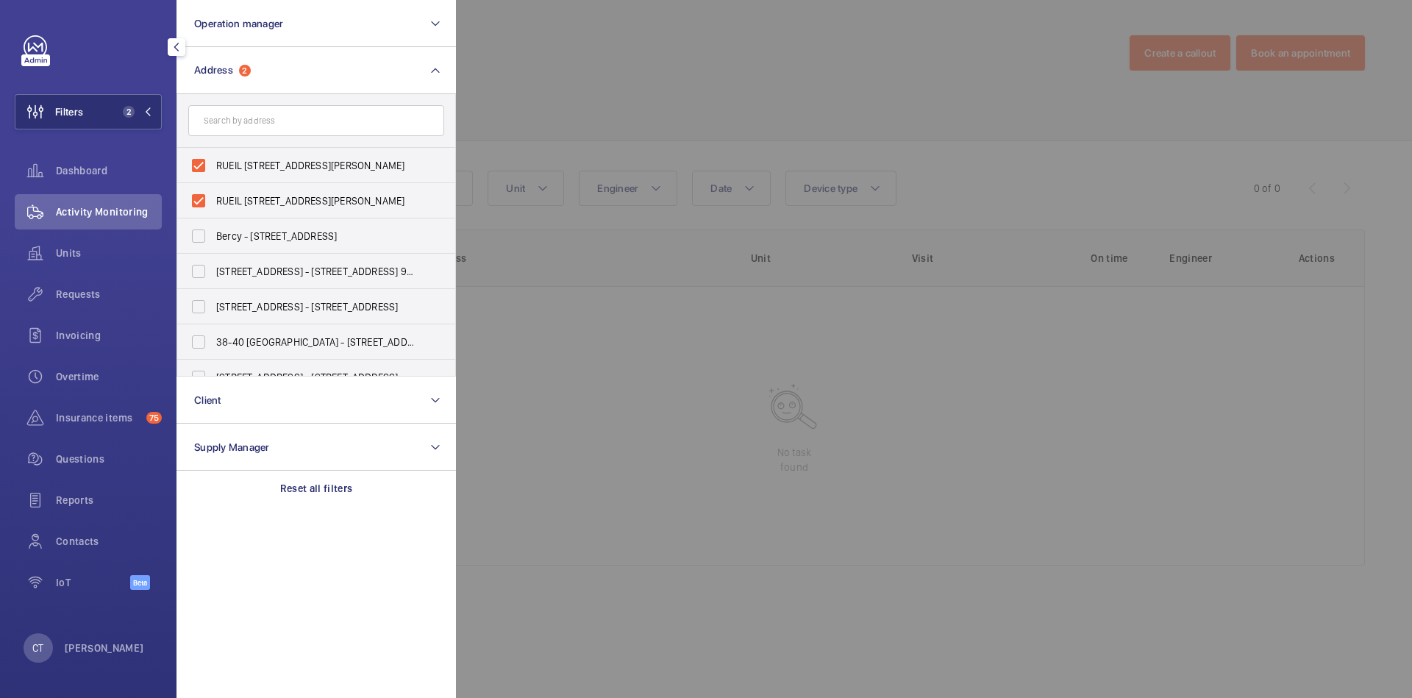
click at [630, 143] on div at bounding box center [1162, 349] width 1412 height 698
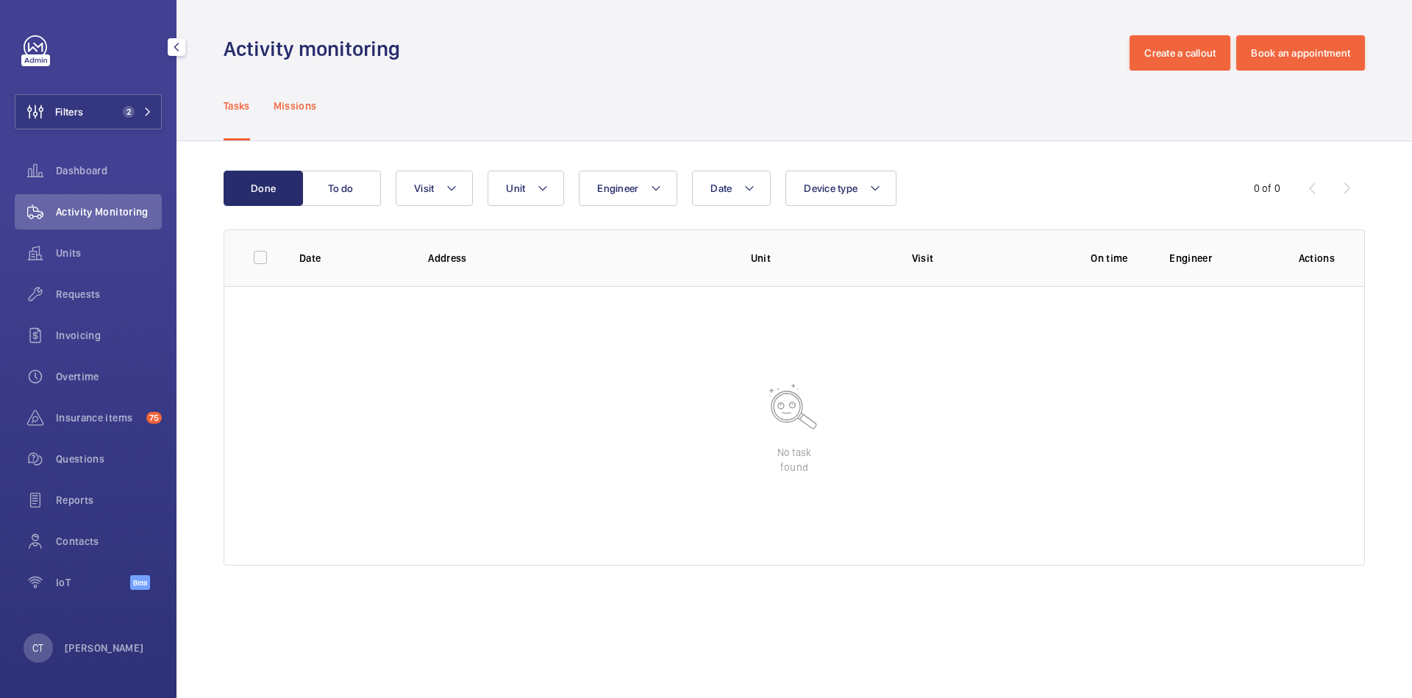
click at [302, 113] on p "Missions" at bounding box center [295, 106] width 43 height 15
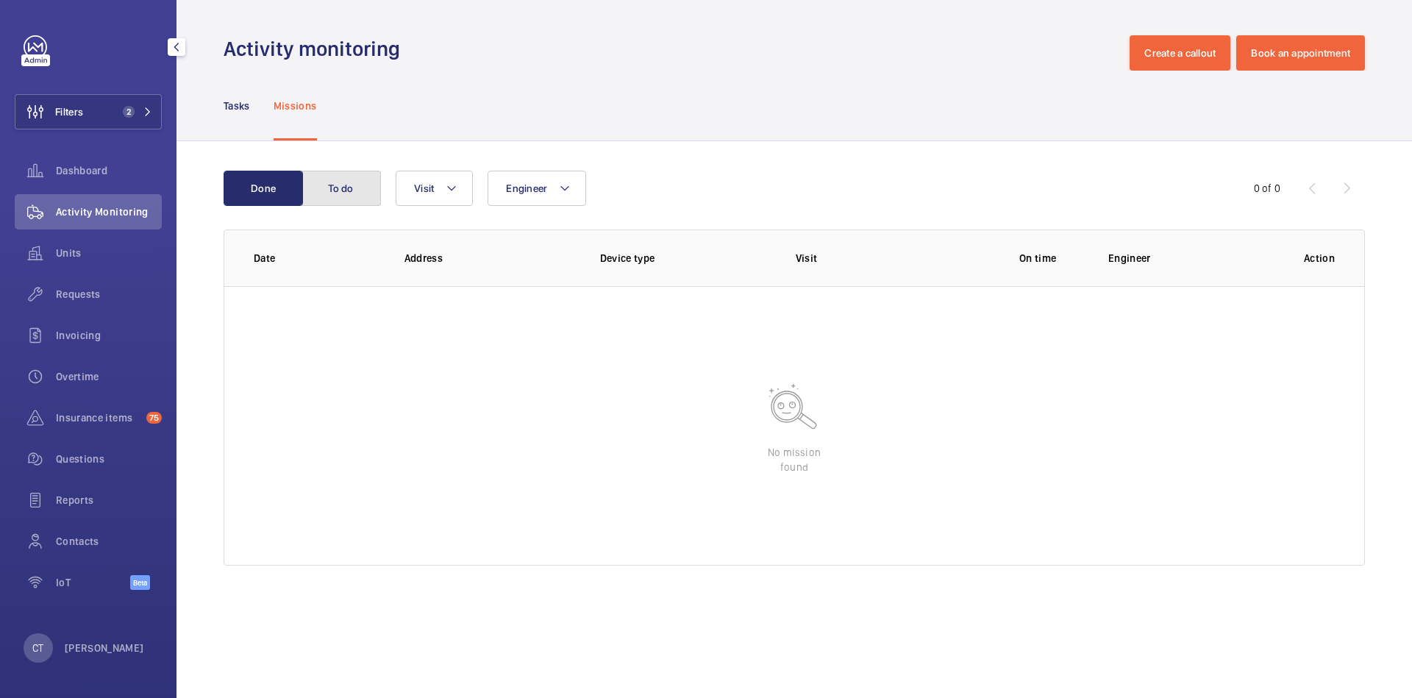
click at [333, 171] on button "To do" at bounding box center [341, 188] width 79 height 35
click at [260, 179] on button "Done" at bounding box center [263, 188] width 79 height 35
click at [238, 107] on p "Tasks" at bounding box center [237, 106] width 26 height 15
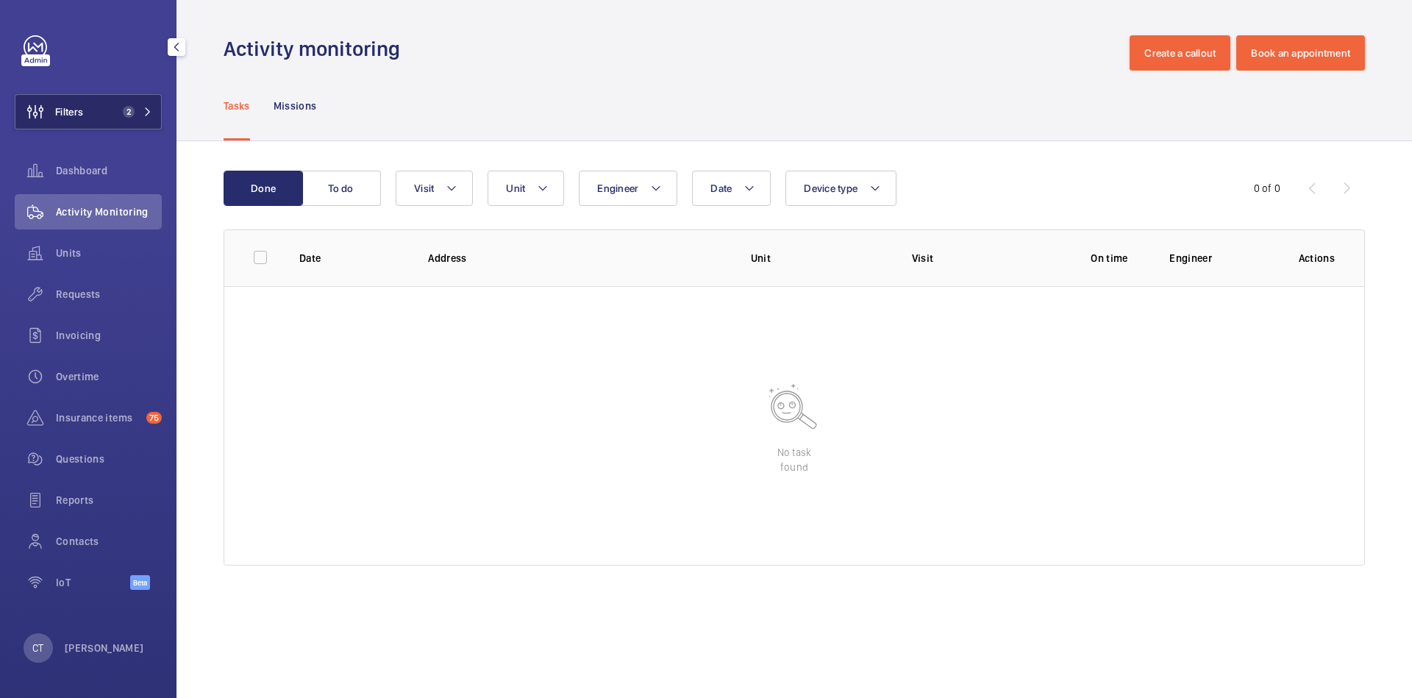
click at [104, 110] on button "Filters 2" at bounding box center [88, 111] width 147 height 35
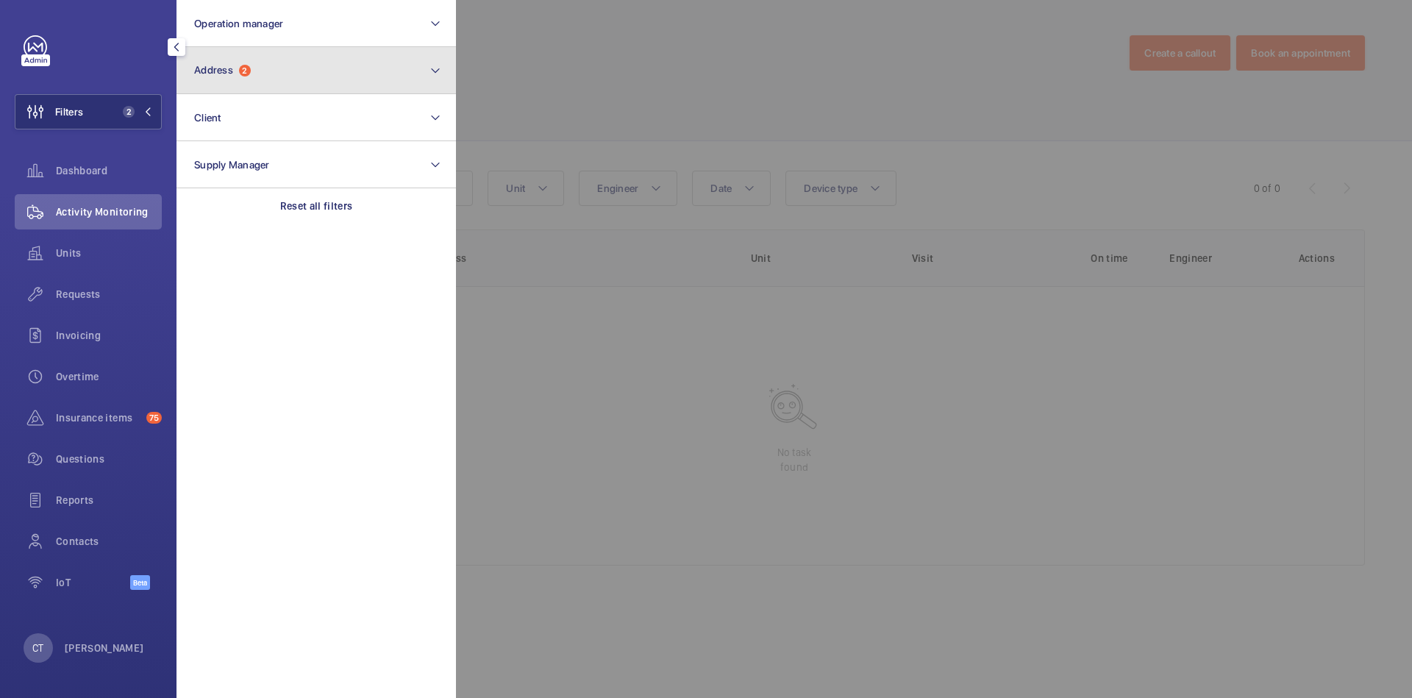
click at [296, 64] on button "Address 2" at bounding box center [317, 70] width 280 height 47
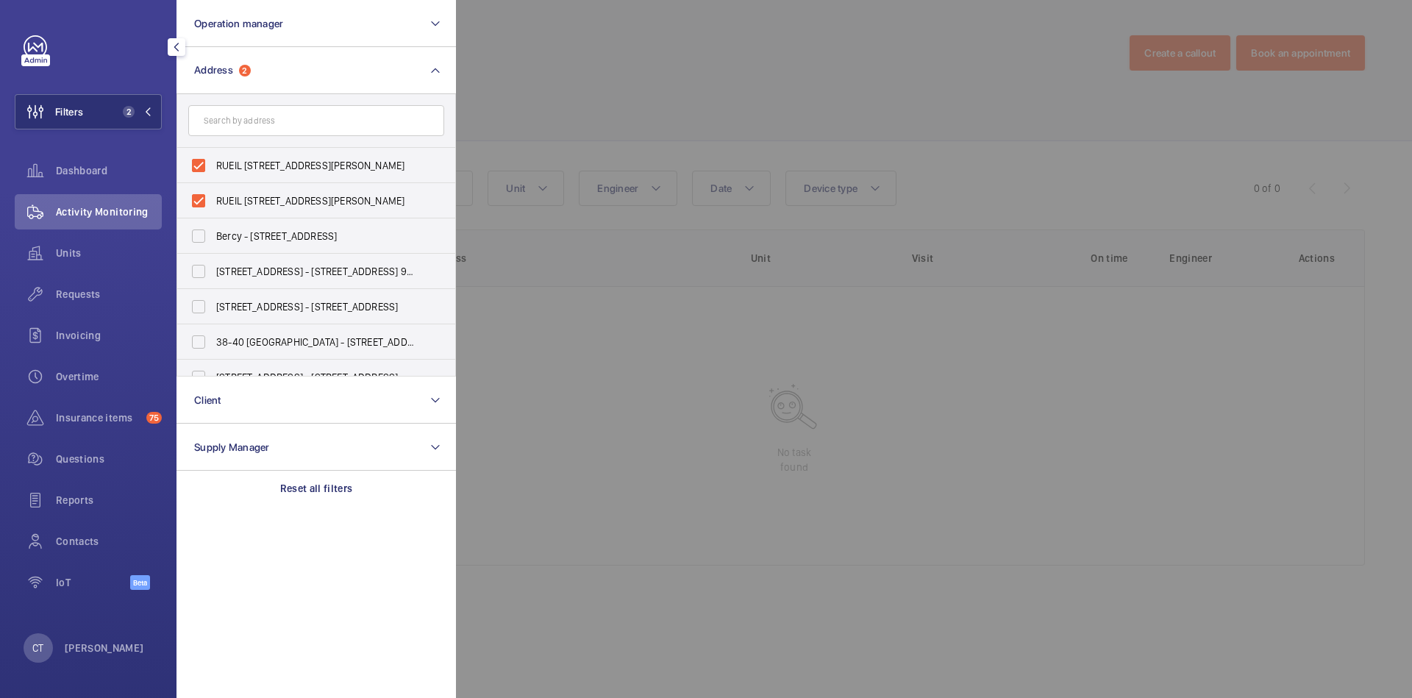
click at [307, 108] on input "text" at bounding box center [316, 120] width 256 height 31
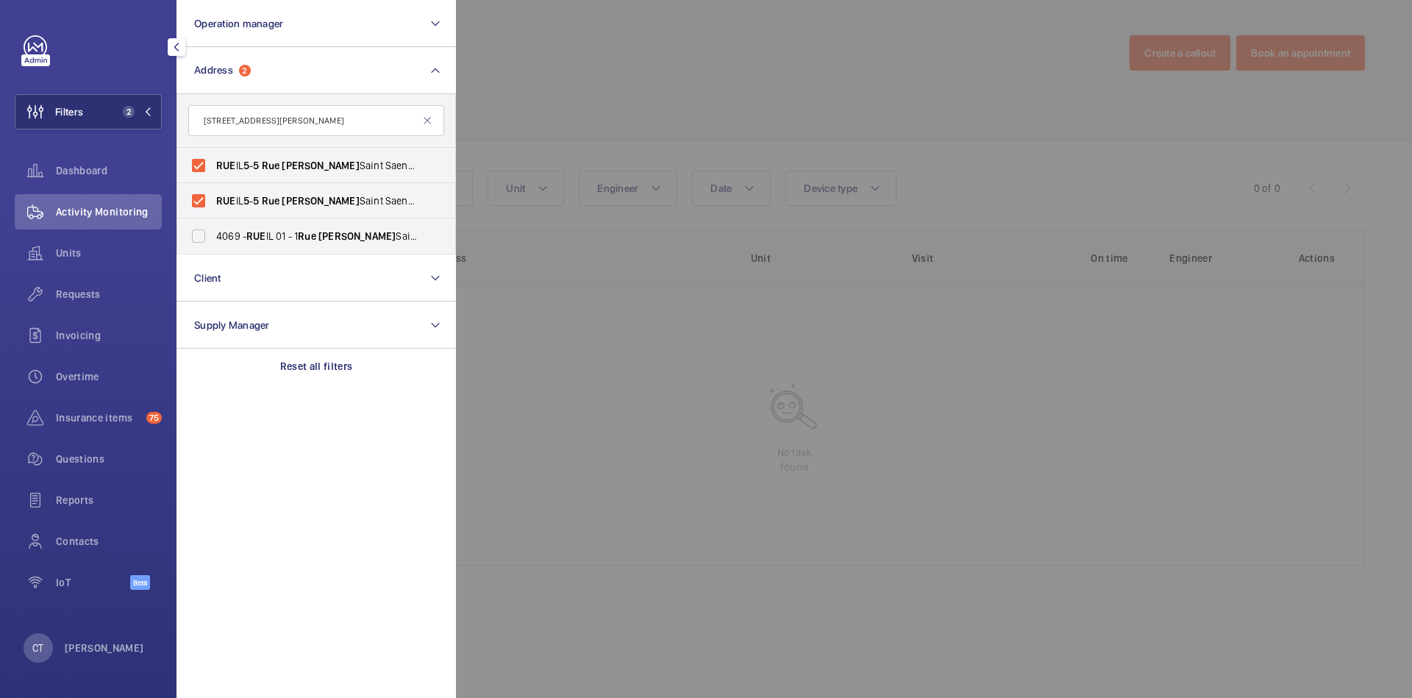
type input "[STREET_ADDRESS][PERSON_NAME]"
click at [548, 138] on div at bounding box center [1162, 349] width 1412 height 698
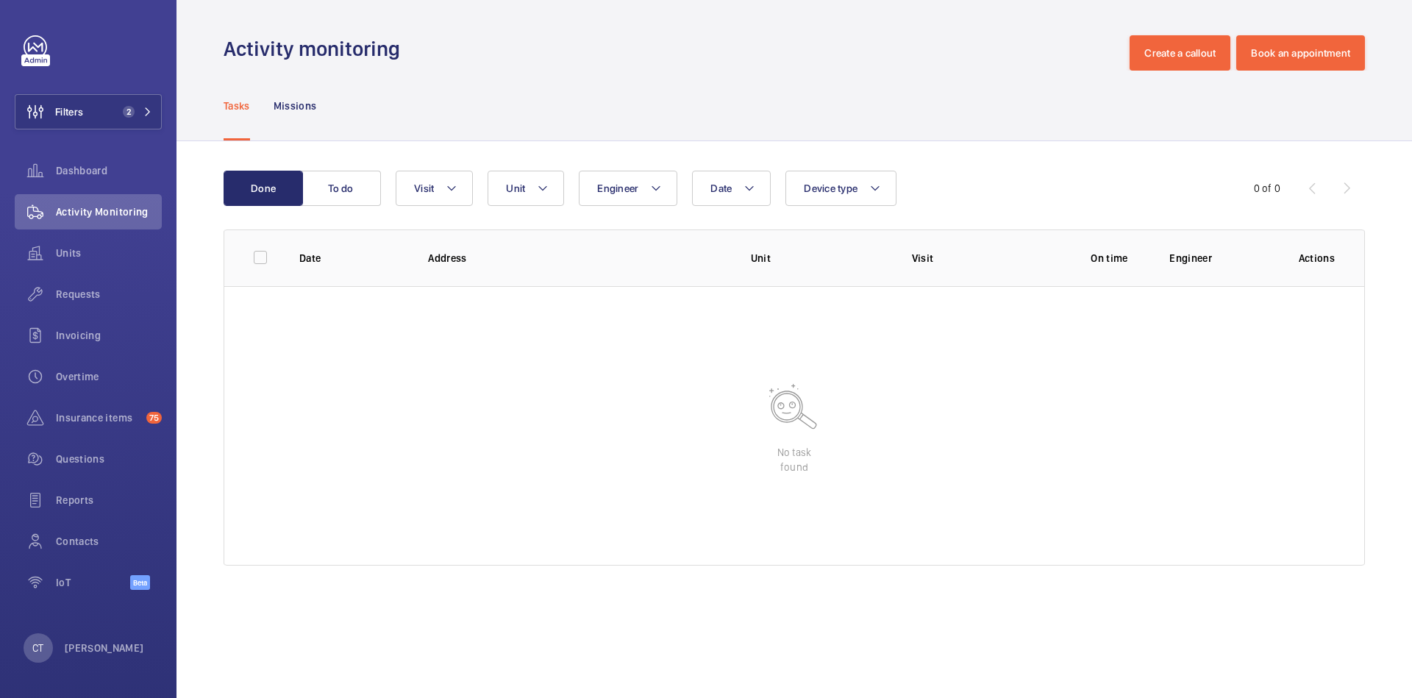
click at [338, 211] on wm-front-table "Done To do Date Engineer Unit Device type Visit 0 of 0 Date Address Unit Visit …" at bounding box center [795, 368] width 1142 height 395
click at [338, 196] on button "To do" at bounding box center [341, 188] width 79 height 35
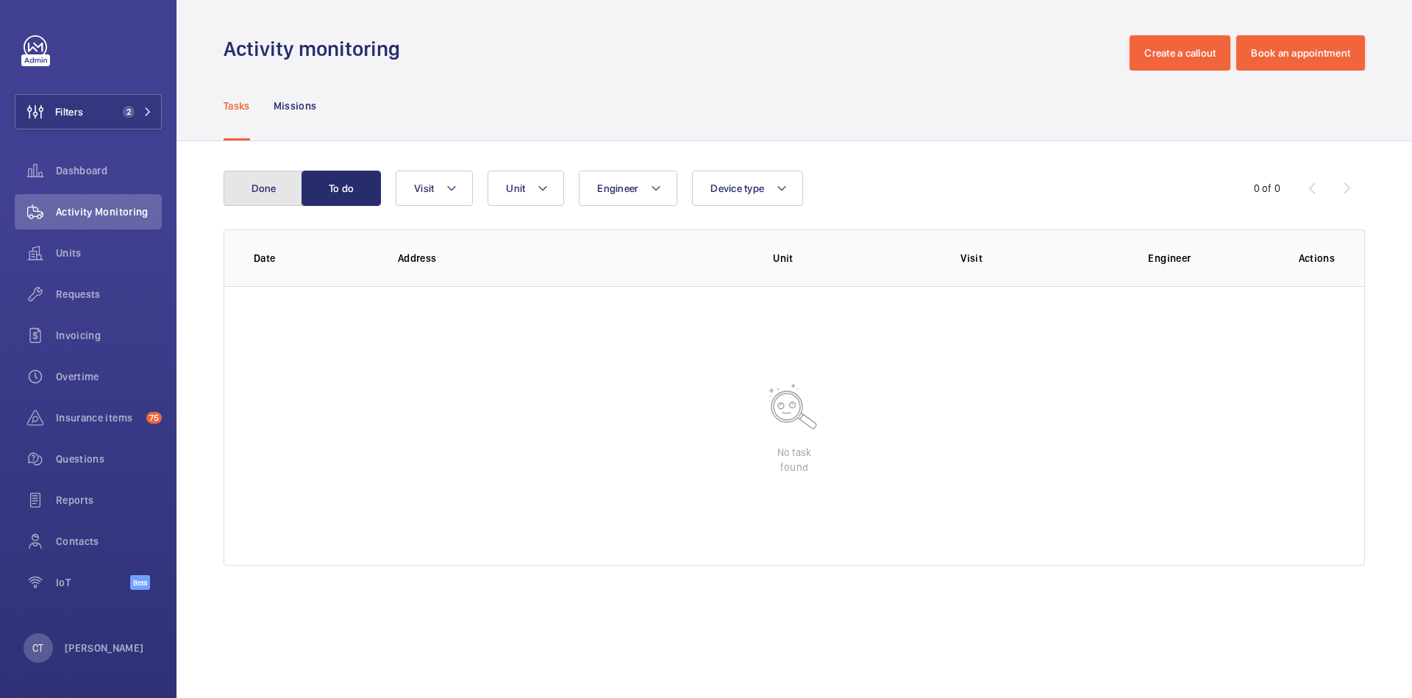
click at [266, 198] on button "Done" at bounding box center [263, 188] width 79 height 35
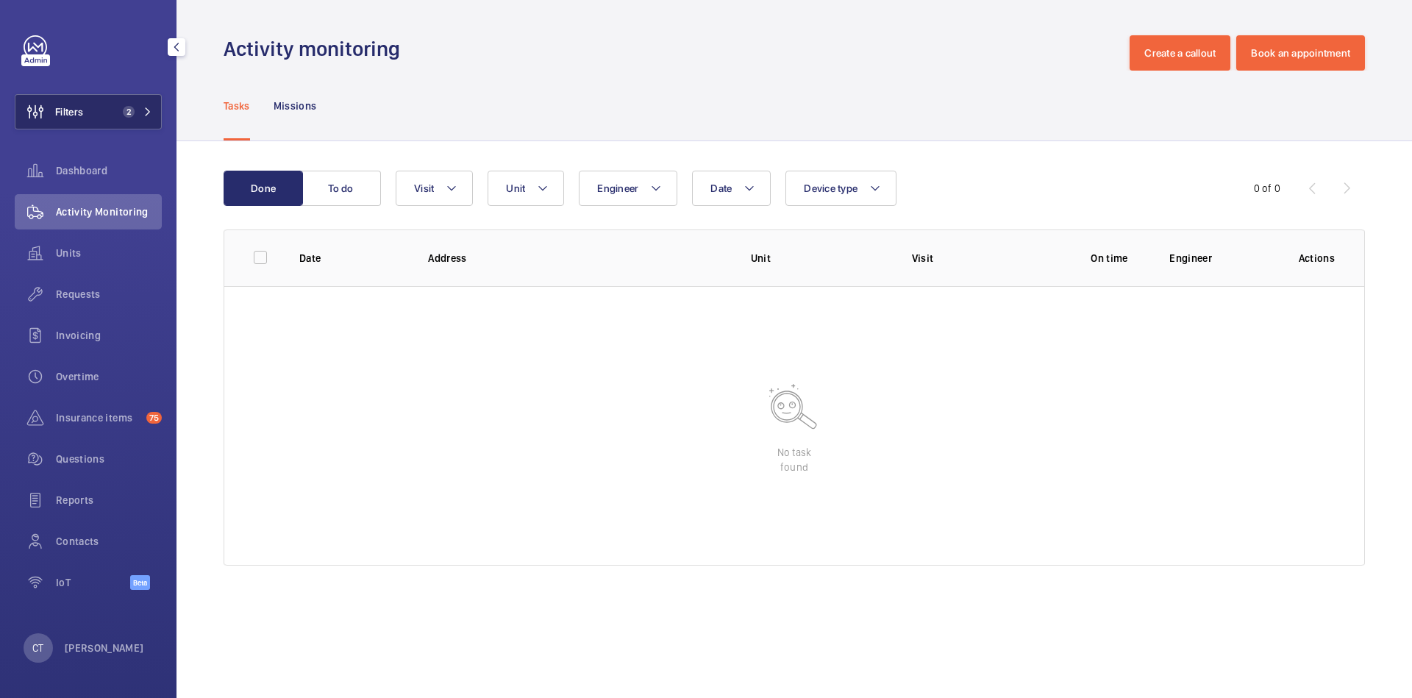
click at [121, 122] on button "Filters 2" at bounding box center [88, 111] width 147 height 35
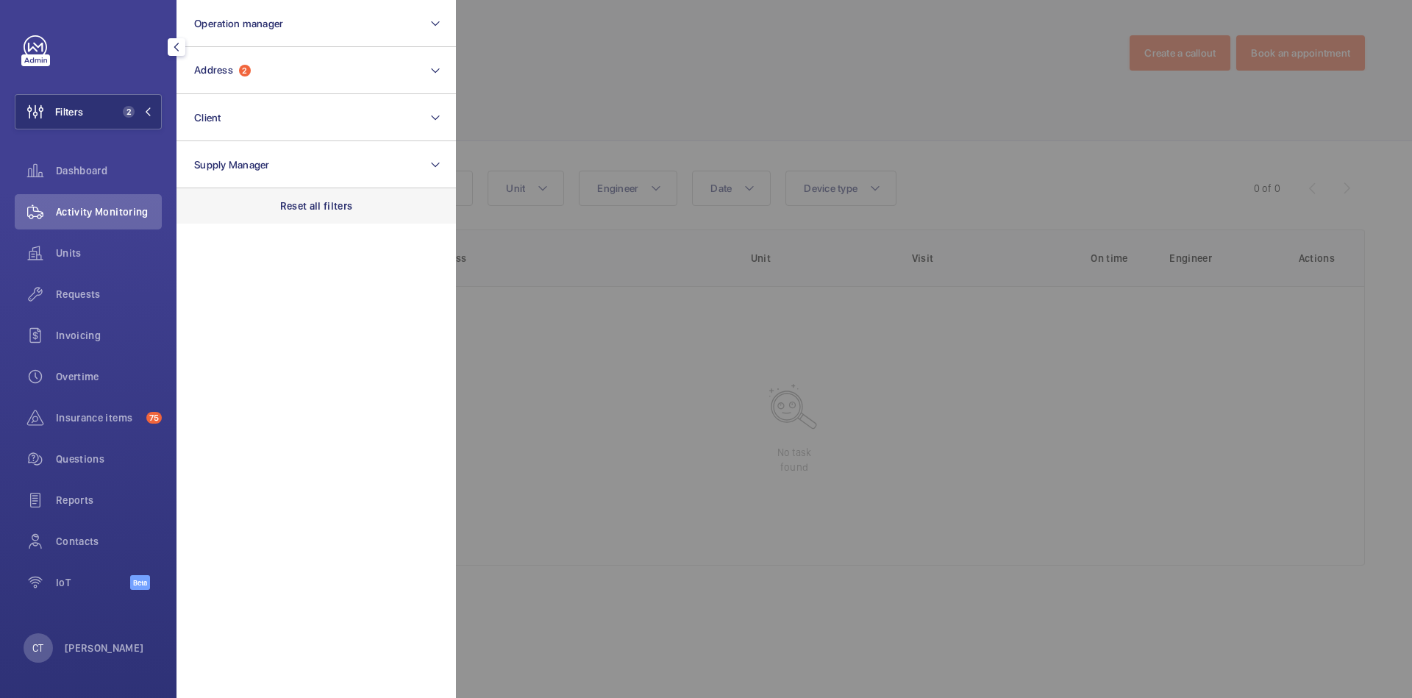
click at [313, 216] on div "Reset all filters" at bounding box center [317, 205] width 280 height 35
click at [583, 135] on div at bounding box center [1162, 349] width 1412 height 698
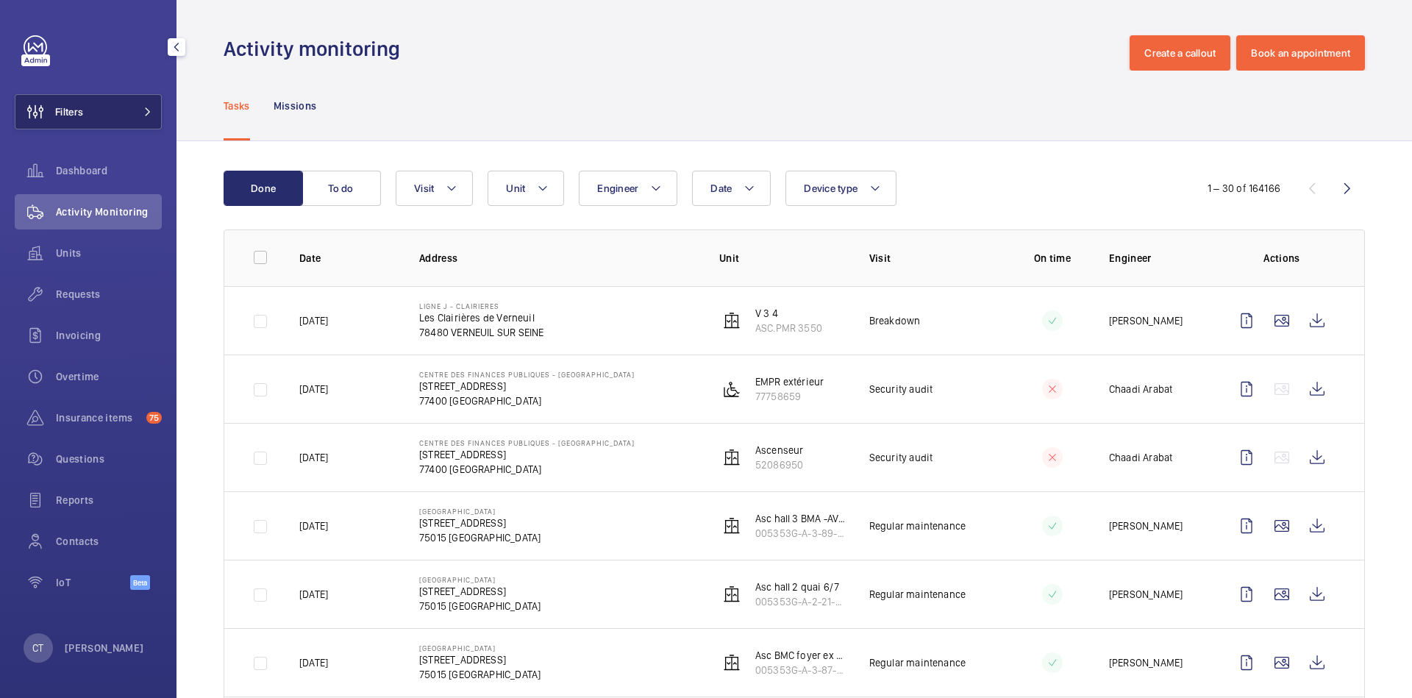
click at [107, 96] on button "Filters" at bounding box center [88, 111] width 147 height 35
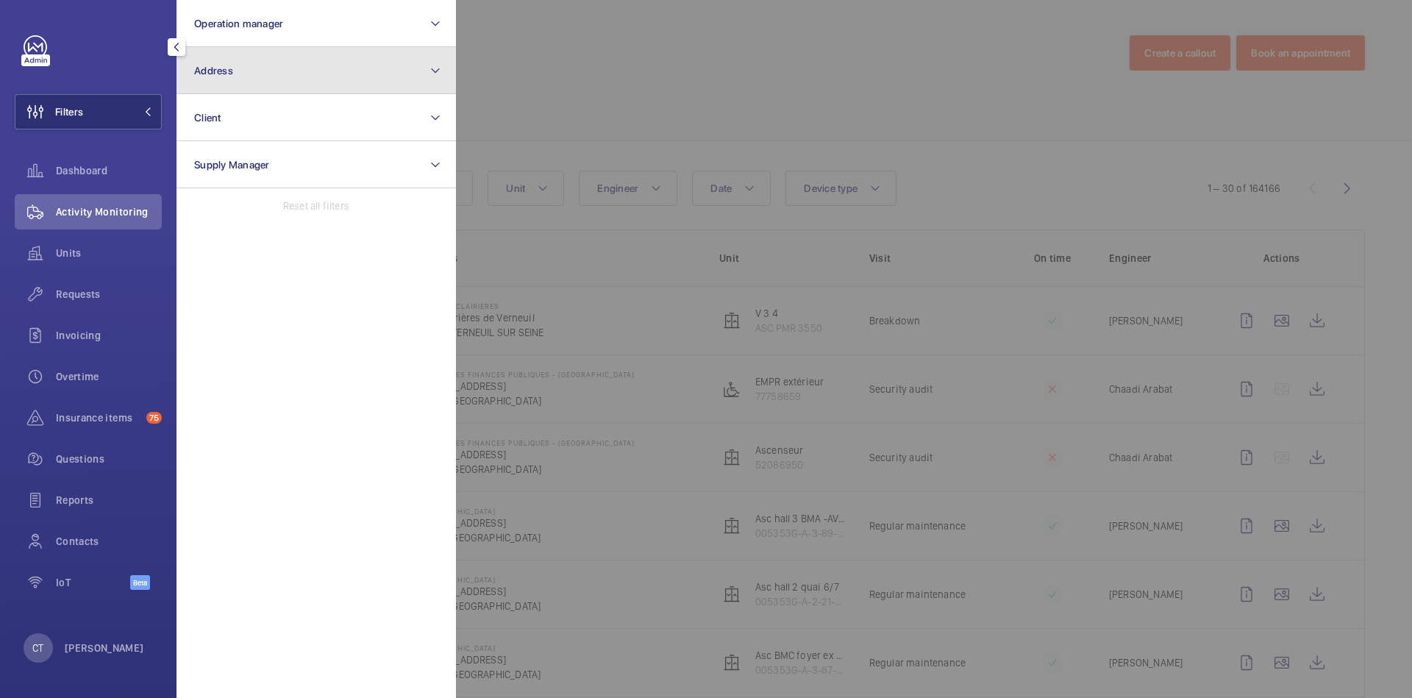
click at [260, 79] on button "Address" at bounding box center [317, 70] width 280 height 47
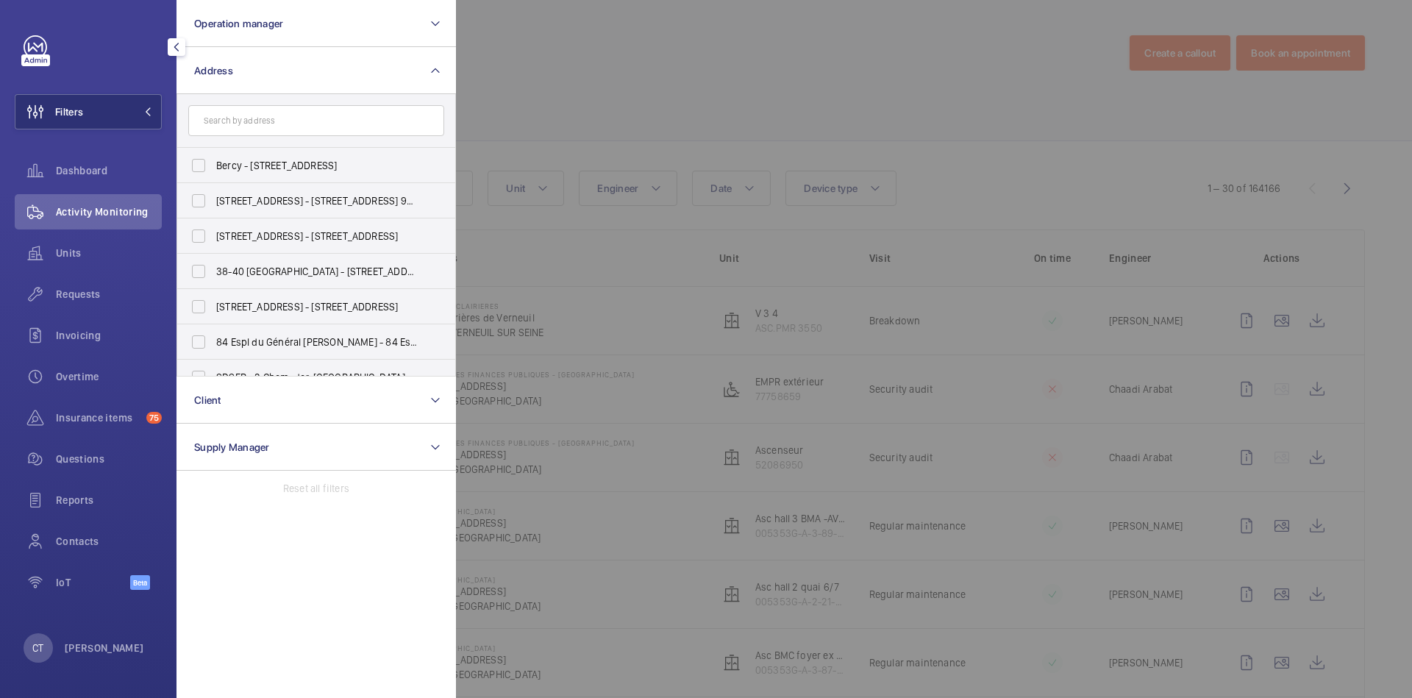
click at [313, 117] on input "text" at bounding box center [316, 120] width 256 height 31
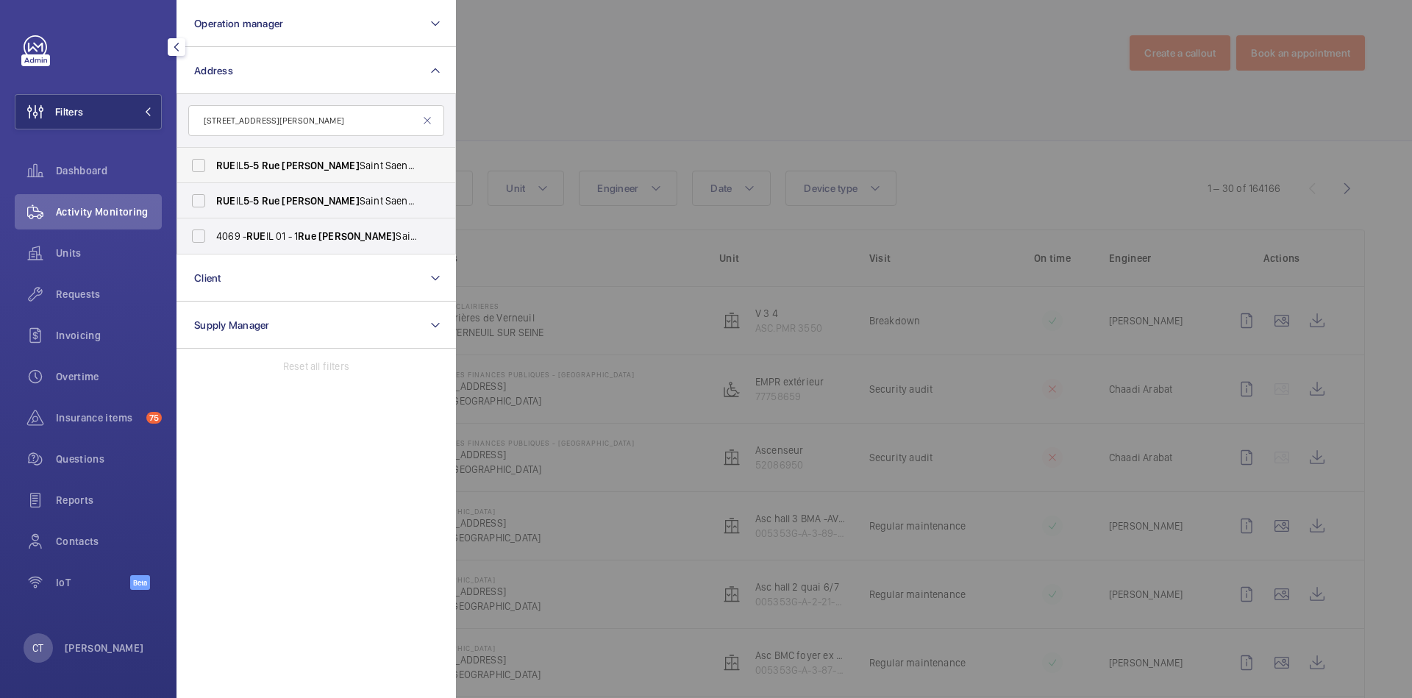
type input "[STREET_ADDRESS][PERSON_NAME]"
click at [299, 165] on span "[PERSON_NAME]" at bounding box center [320, 166] width 77 height 12
click at [213, 165] on input "RUE IL [STREET_ADDRESS][PERSON_NAME]-MALMAISON 92 5 00" at bounding box center [198, 165] width 29 height 29
checkbox input "true"
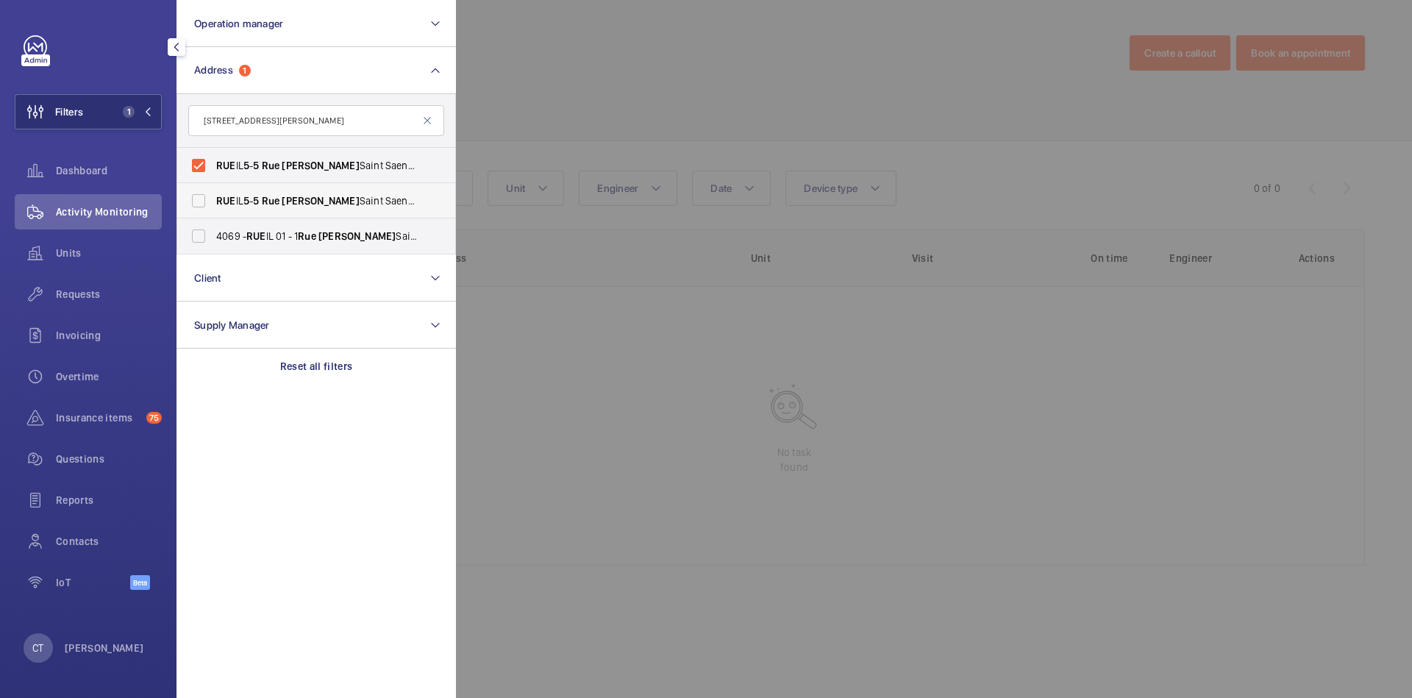
click at [296, 191] on label "RUE IL [STREET_ADDRESS][PERSON_NAME]-MALMAISON 92 5 00" at bounding box center [305, 200] width 256 height 35
click at [213, 191] on input "RUE IL [STREET_ADDRESS][PERSON_NAME]-MALMAISON 92 5 00" at bounding box center [198, 200] width 29 height 29
checkbox input "true"
click at [321, 241] on span "4069 - RUE IL 01 - 1 Rue Camille Saint Sens 92 5 00 Rue il, RUE IL-MALMAISON 92…" at bounding box center [317, 236] width 202 height 15
click at [213, 241] on input "4069 - RUE IL 01 - 1 Rue Camille Saint Sens 92 5 00 Rue il, RUE IL-MALMAISON 92…" at bounding box center [198, 235] width 29 height 29
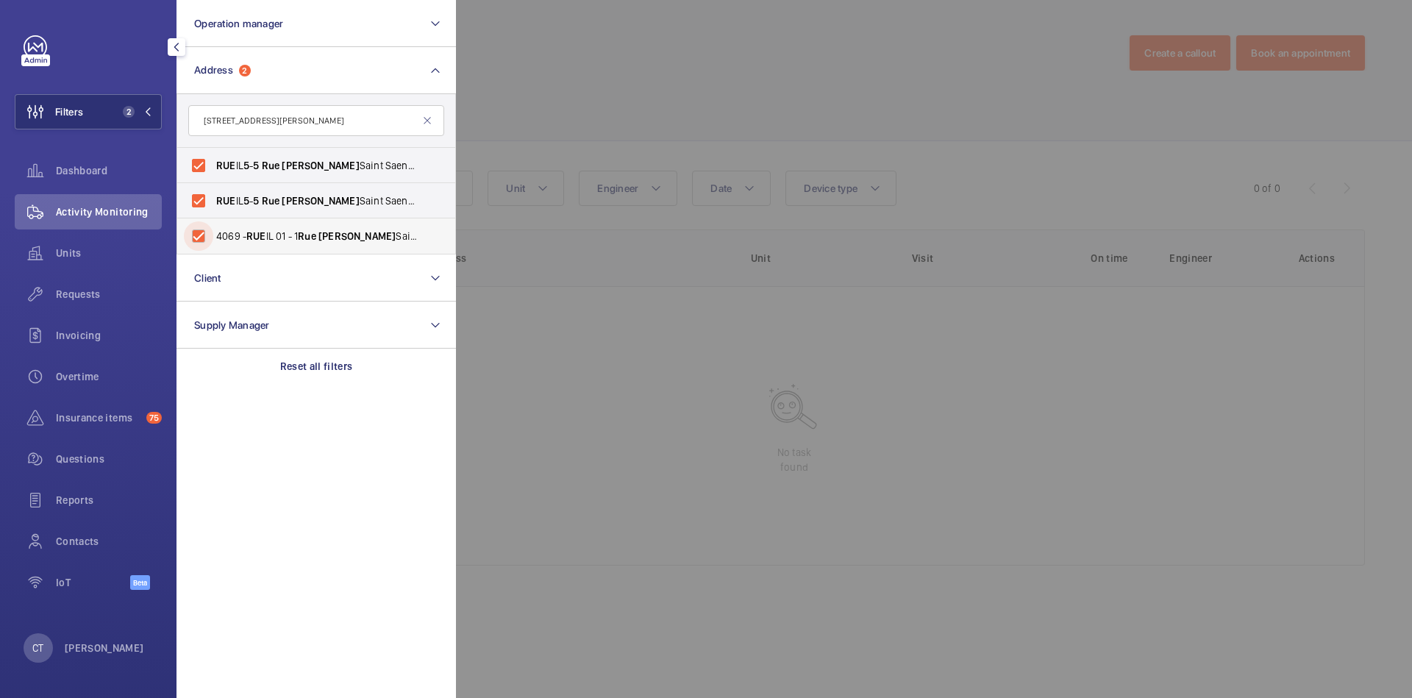
checkbox input "true"
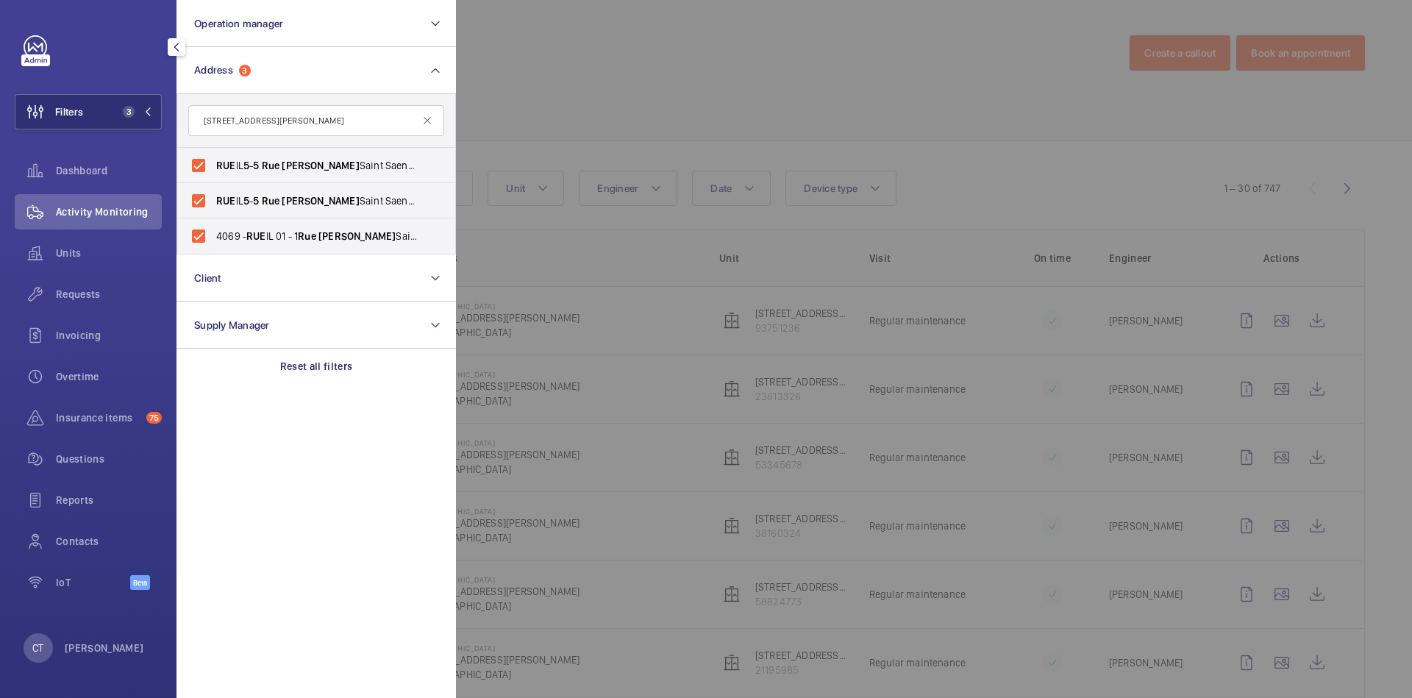
click at [1031, 196] on div at bounding box center [1162, 349] width 1412 height 698
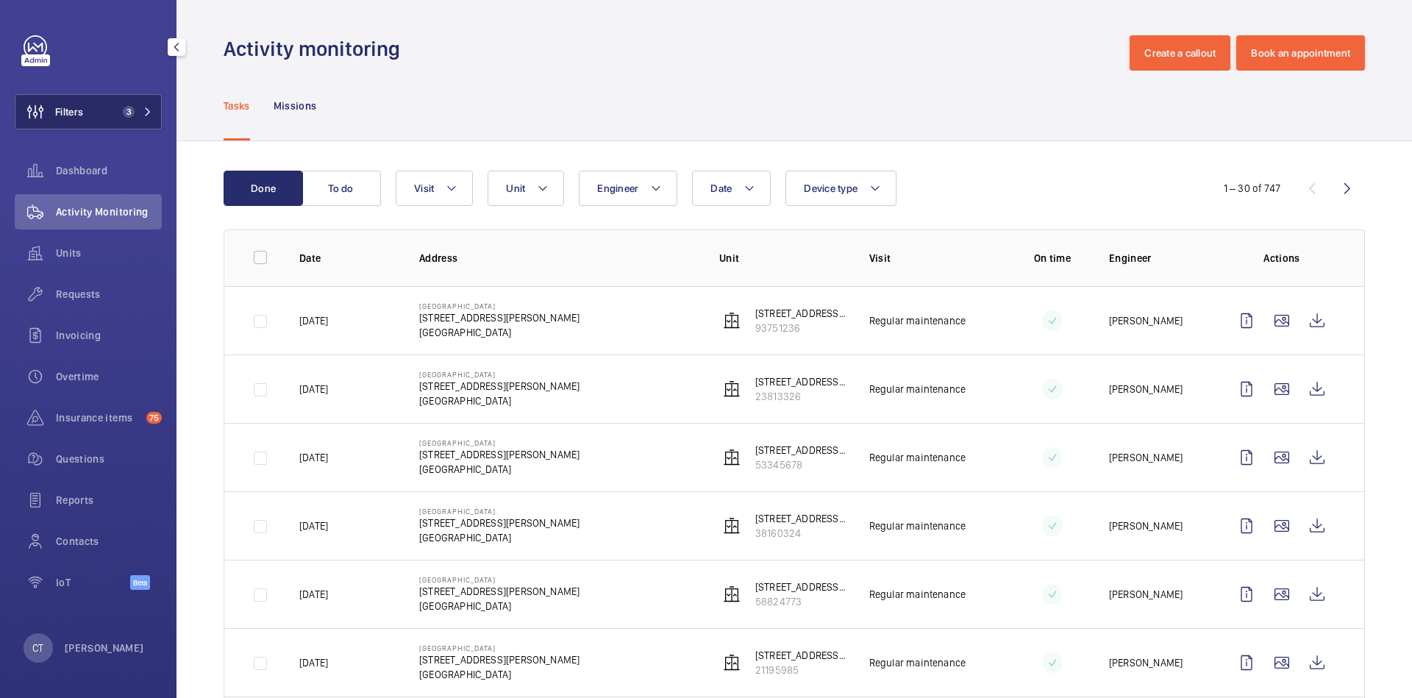
click at [129, 116] on span "3" at bounding box center [129, 112] width 12 height 12
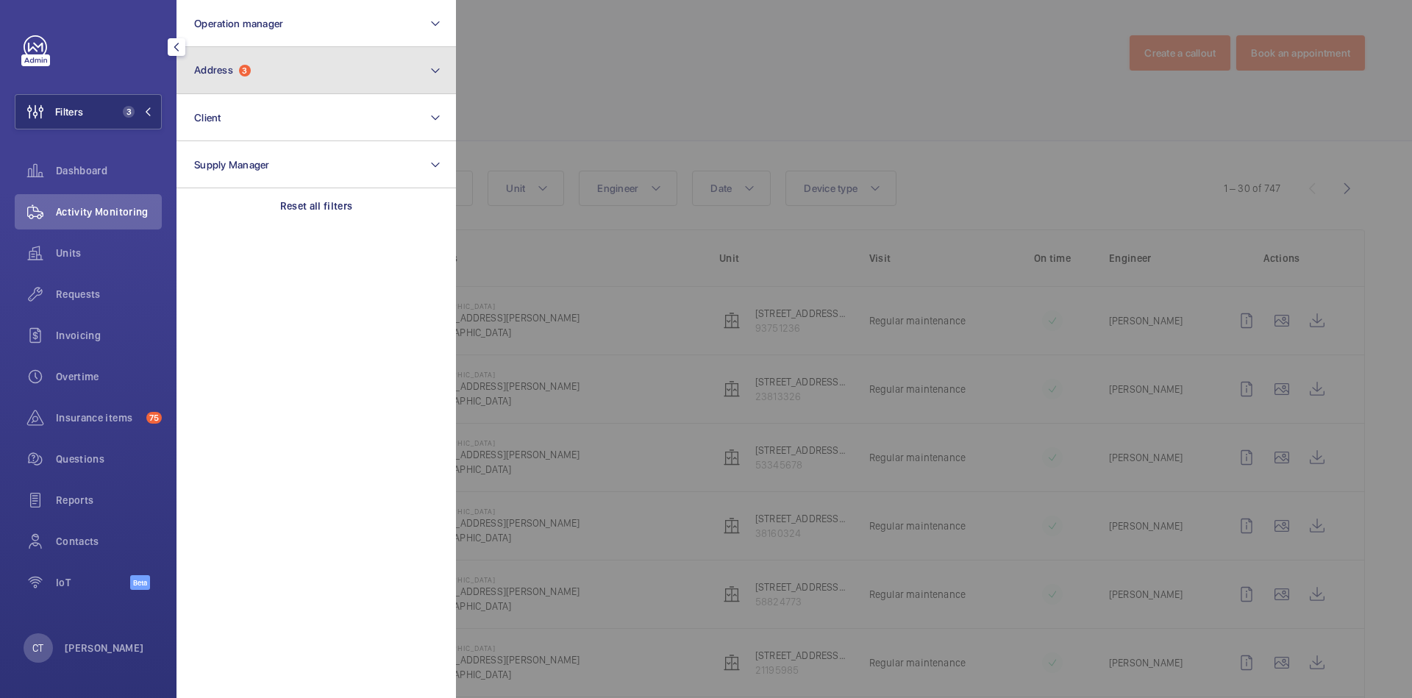
click at [299, 80] on button "Address 3" at bounding box center [317, 70] width 280 height 47
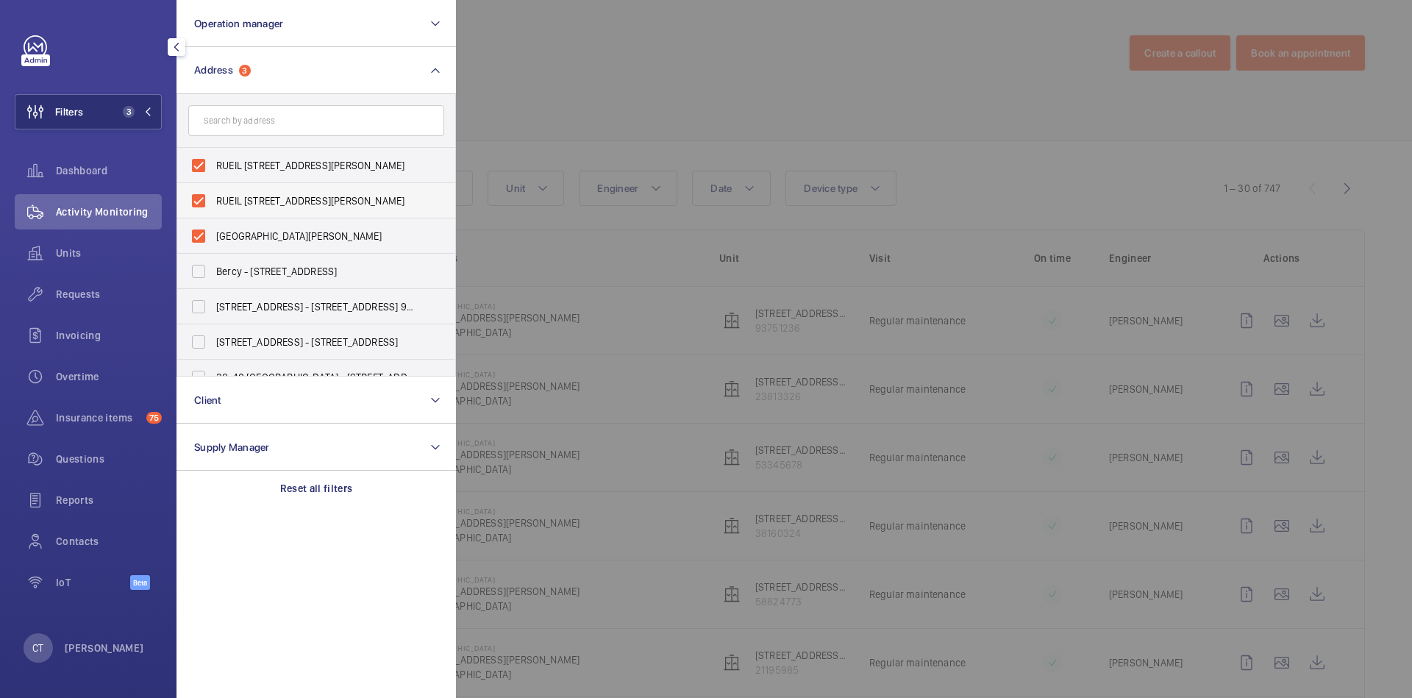
click at [266, 186] on label "RUEIL [STREET_ADDRESS][PERSON_NAME]" at bounding box center [305, 200] width 256 height 35
click at [213, 186] on input "RUEIL [STREET_ADDRESS][PERSON_NAME]" at bounding box center [198, 200] width 29 height 29
checkbox input "false"
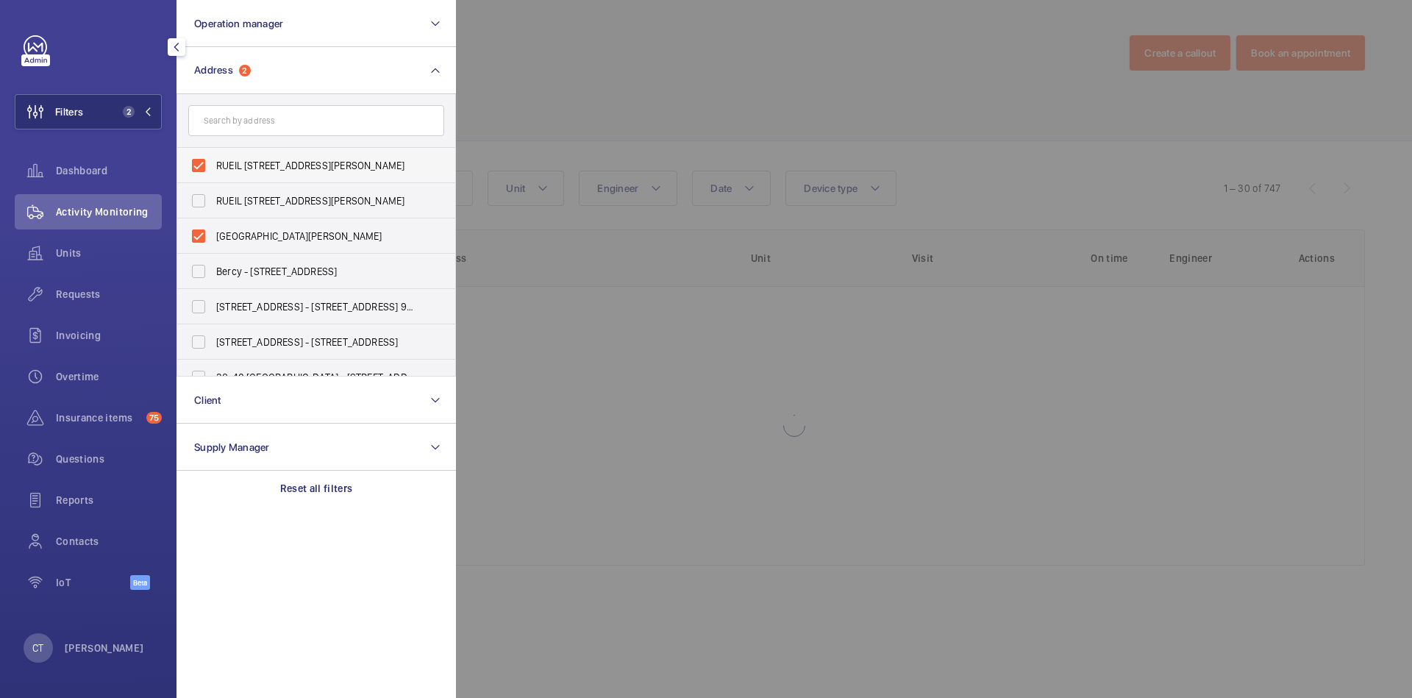
click at [268, 174] on label "RUEIL [STREET_ADDRESS][PERSON_NAME]" at bounding box center [305, 165] width 256 height 35
click at [213, 174] on input "RUEIL [STREET_ADDRESS][PERSON_NAME]" at bounding box center [198, 165] width 29 height 29
checkbox input "false"
click at [1020, 203] on div at bounding box center [1162, 349] width 1412 height 698
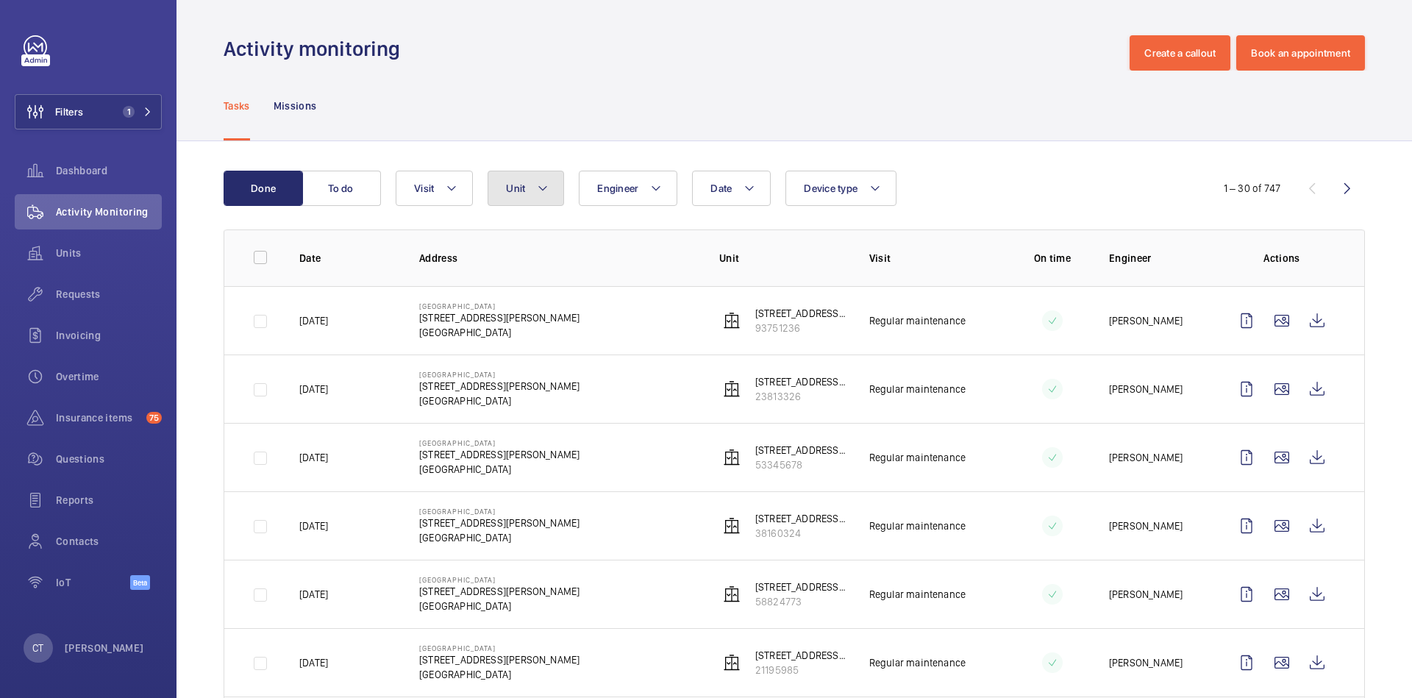
click at [527, 181] on button "Unit" at bounding box center [526, 188] width 77 height 35
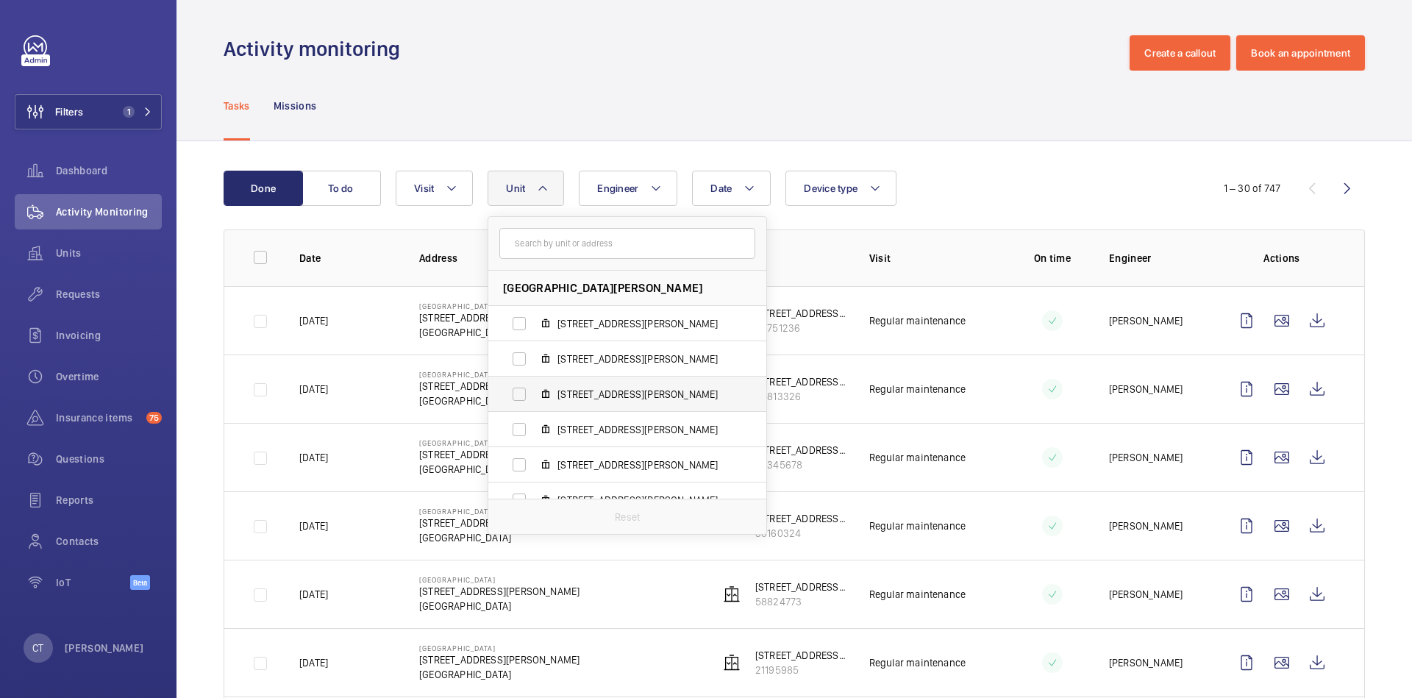
click at [611, 396] on span "5 Rue Camille Saint Sens, 55857645" at bounding box center [643, 394] width 171 height 15
click at [534, 396] on input "5 Rue Camille Saint Sens, 55857645" at bounding box center [519, 394] width 29 height 29
checkbox input "true"
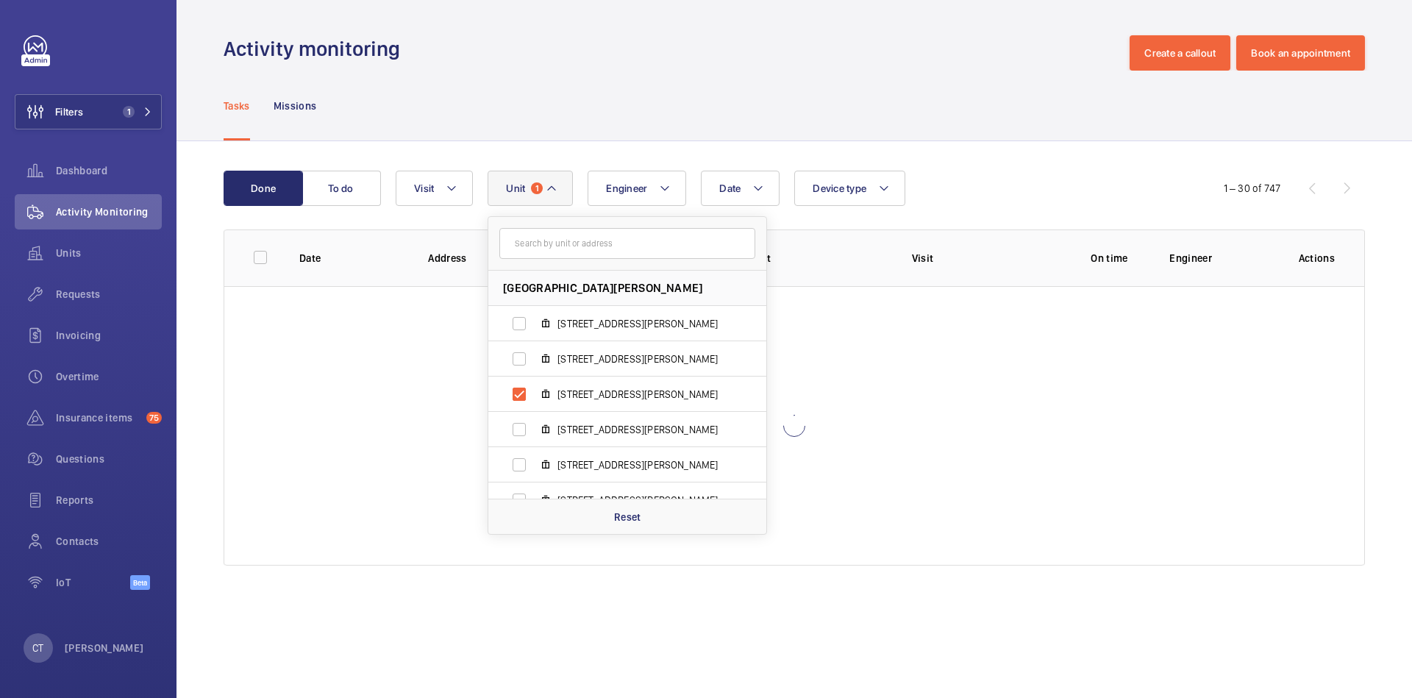
click at [1001, 177] on div "Date Engineer Unit 1 4069 - RUEIL 01 - 1 Rue Camille Saint Sens 92500 Rueil, 92…" at bounding box center [792, 188] width 793 height 35
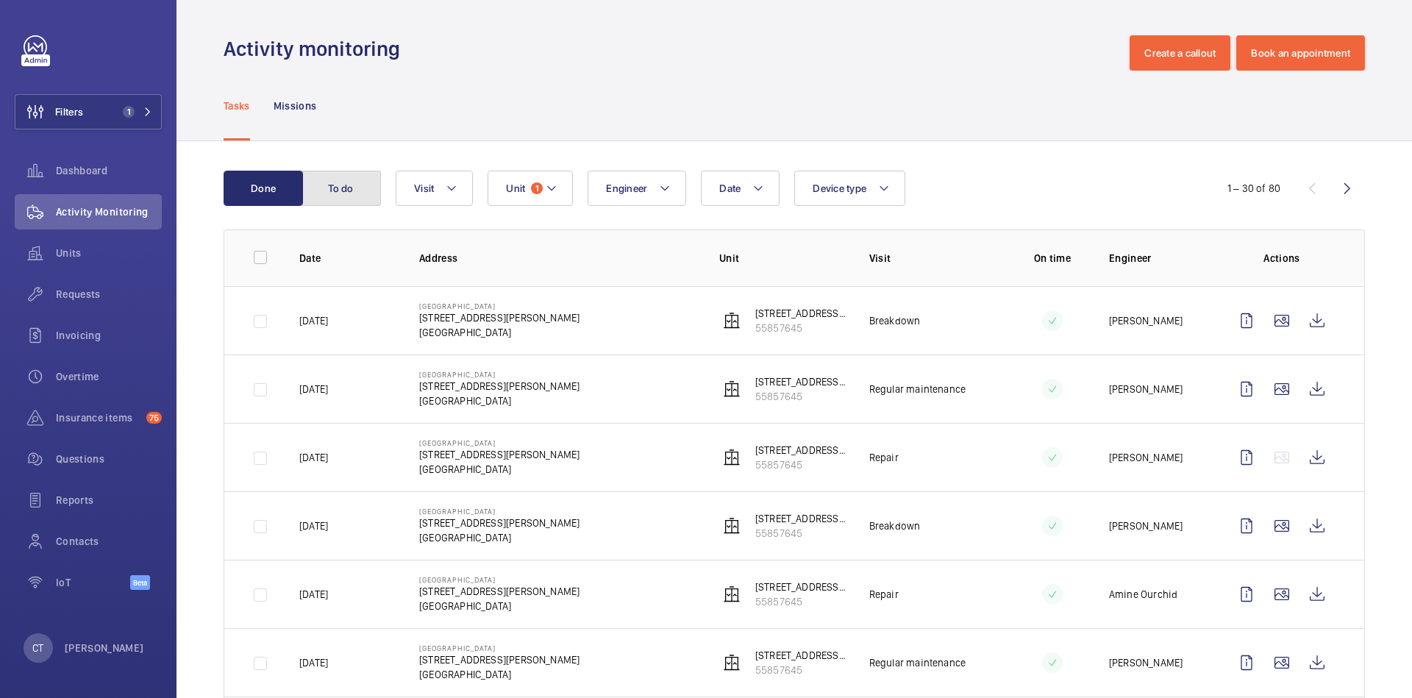
click at [352, 179] on button "To do" at bounding box center [341, 188] width 79 height 35
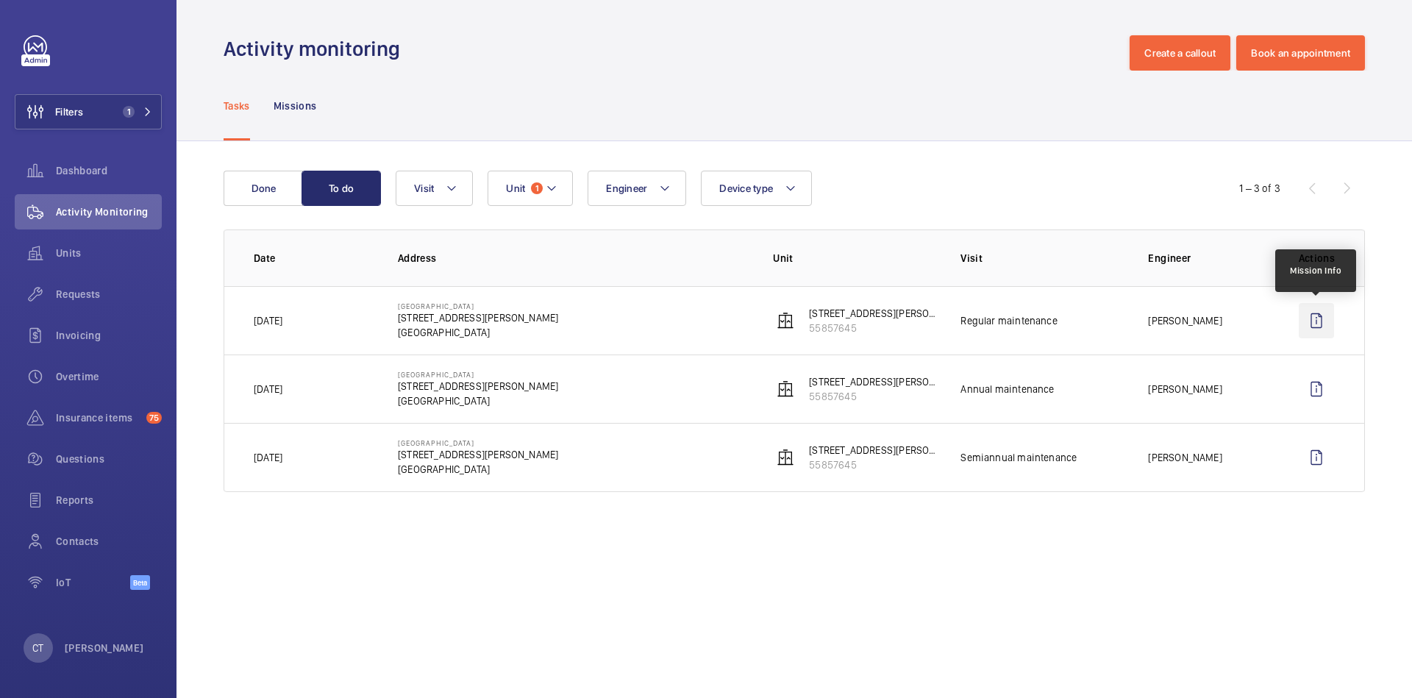
click at [1304, 322] on wm-front-icon-button at bounding box center [1316, 320] width 35 height 35
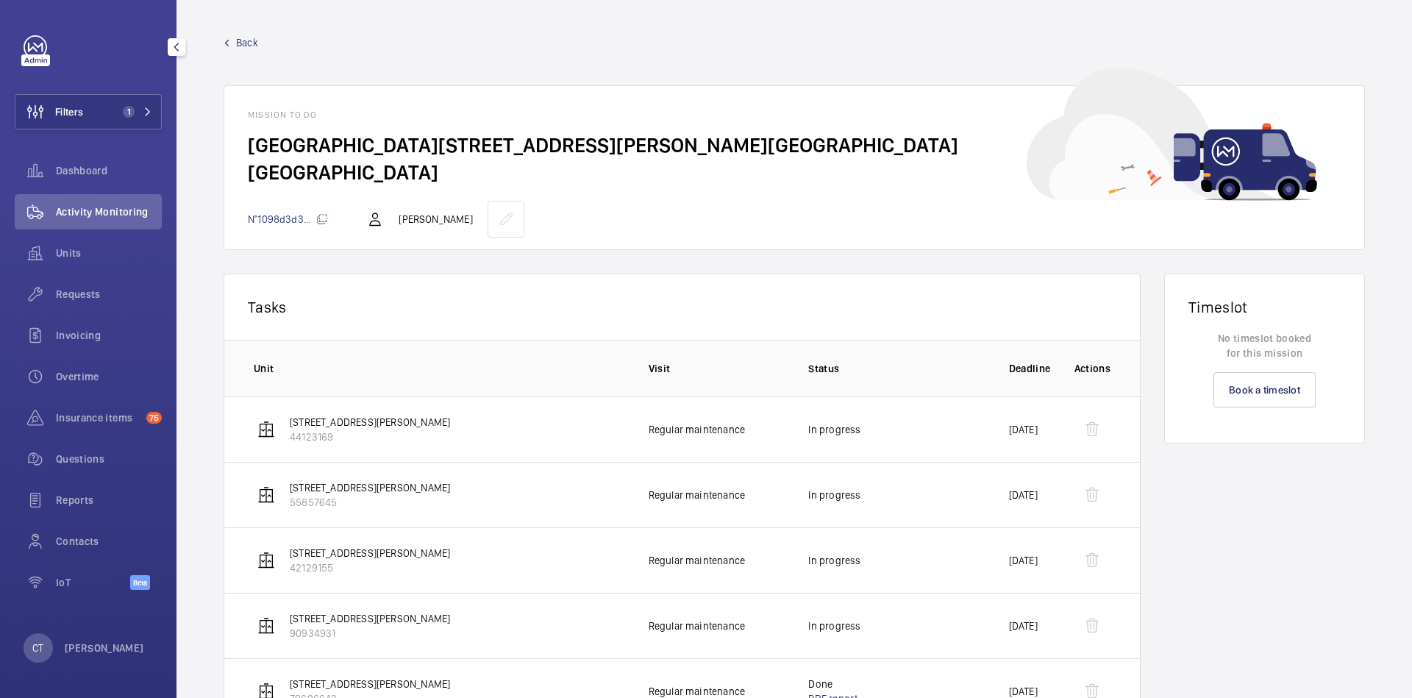
click at [251, 40] on span "Back" at bounding box center [247, 42] width 22 height 15
